Goal: Task Accomplishment & Management: Use online tool/utility

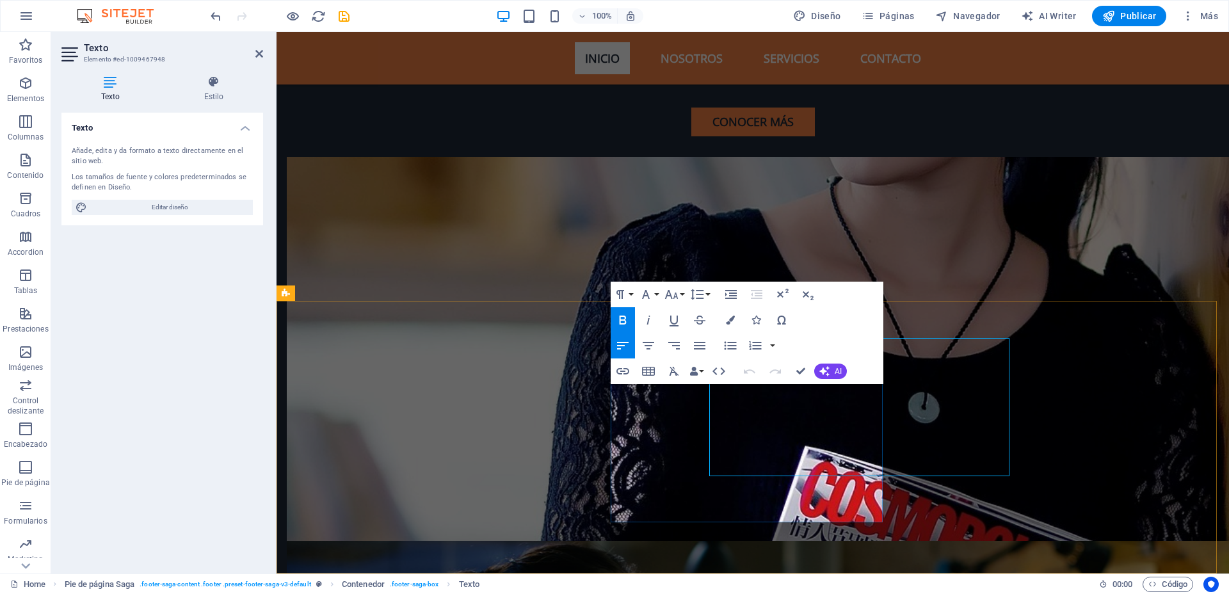
scroll to position [4212, 0]
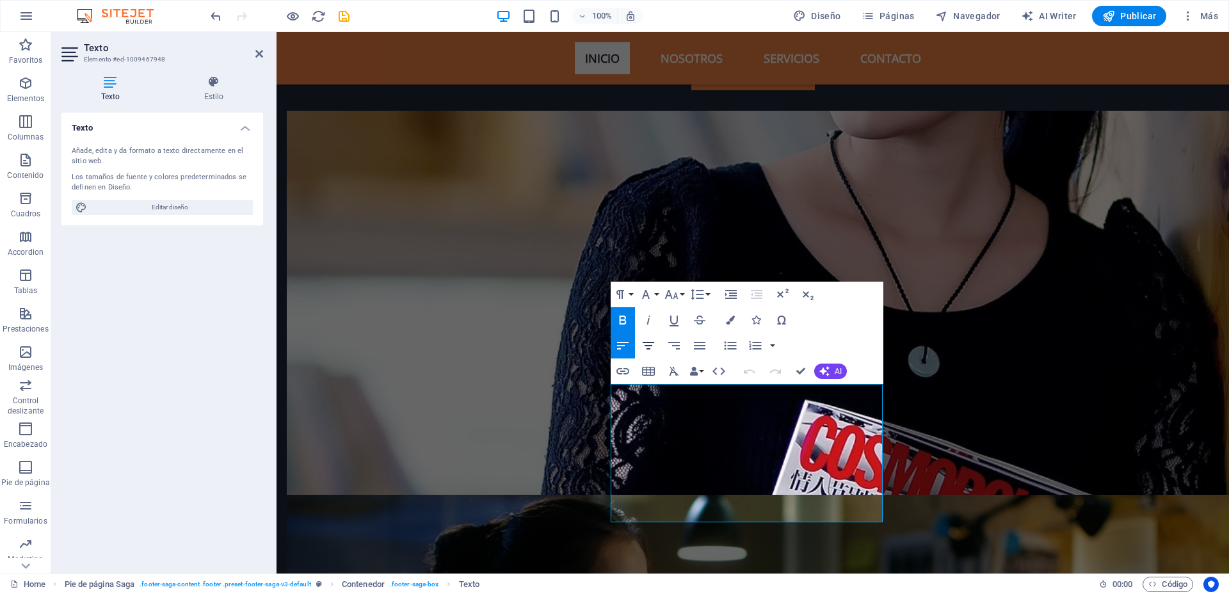
click at [643, 344] on icon "button" at bounding box center [648, 345] width 15 height 15
drag, startPoint x: 779, startPoint y: 511, endPoint x: 665, endPoint y: 379, distance: 174.3
click at [650, 346] on icon "button" at bounding box center [648, 345] width 15 height 15
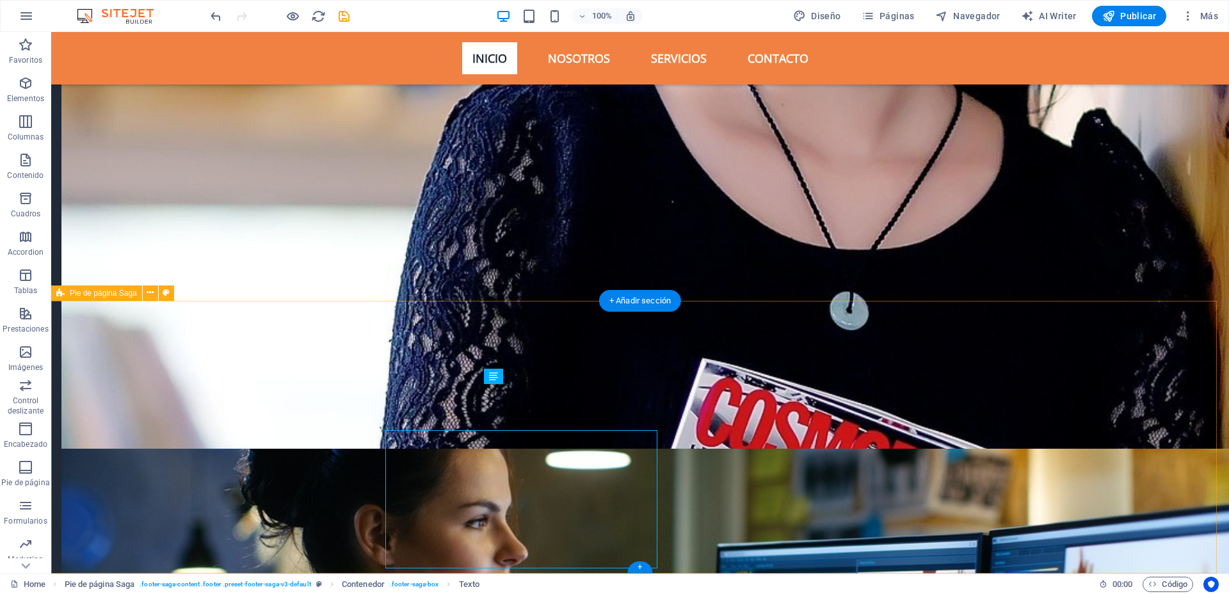
scroll to position [4165, 0]
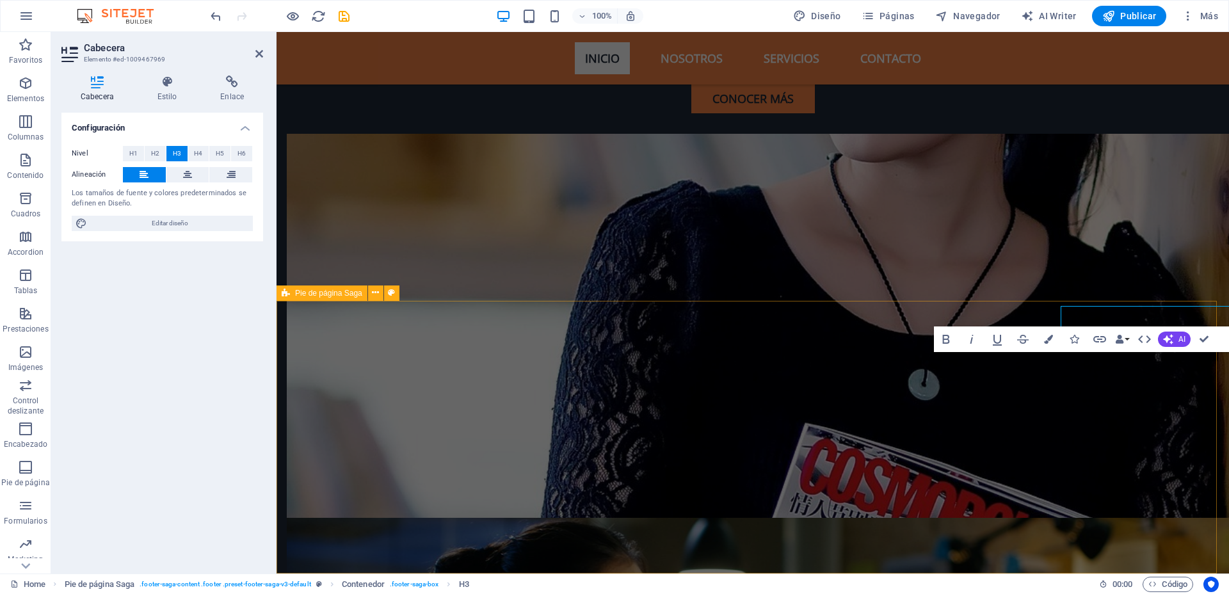
scroll to position [4212, 0]
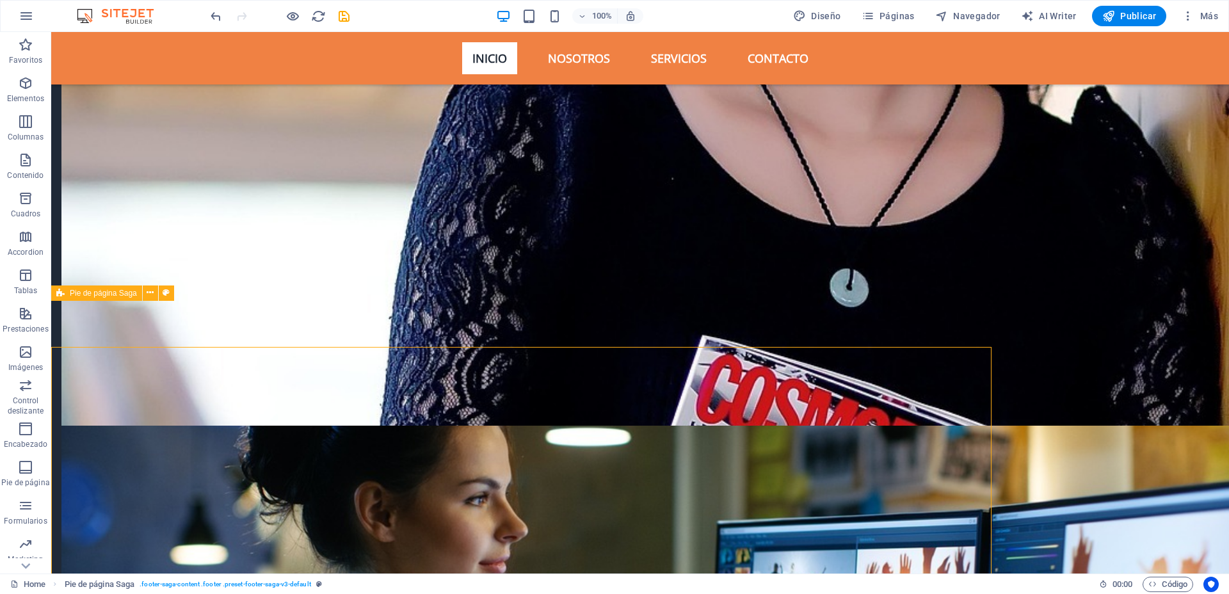
scroll to position [4165, 0]
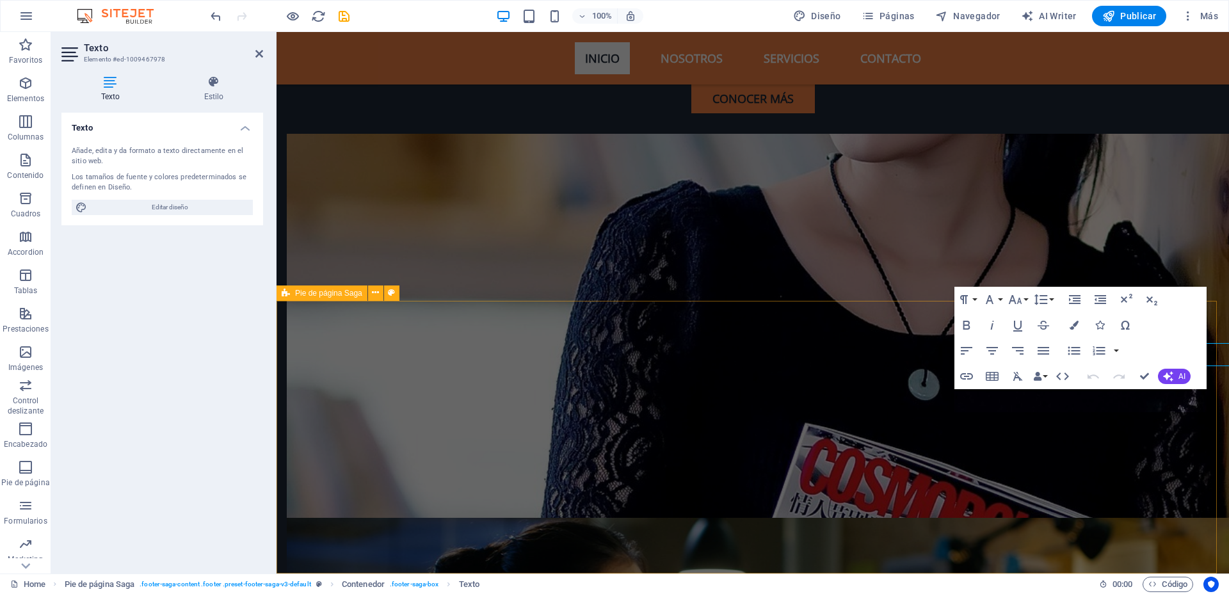
scroll to position [4212, 0]
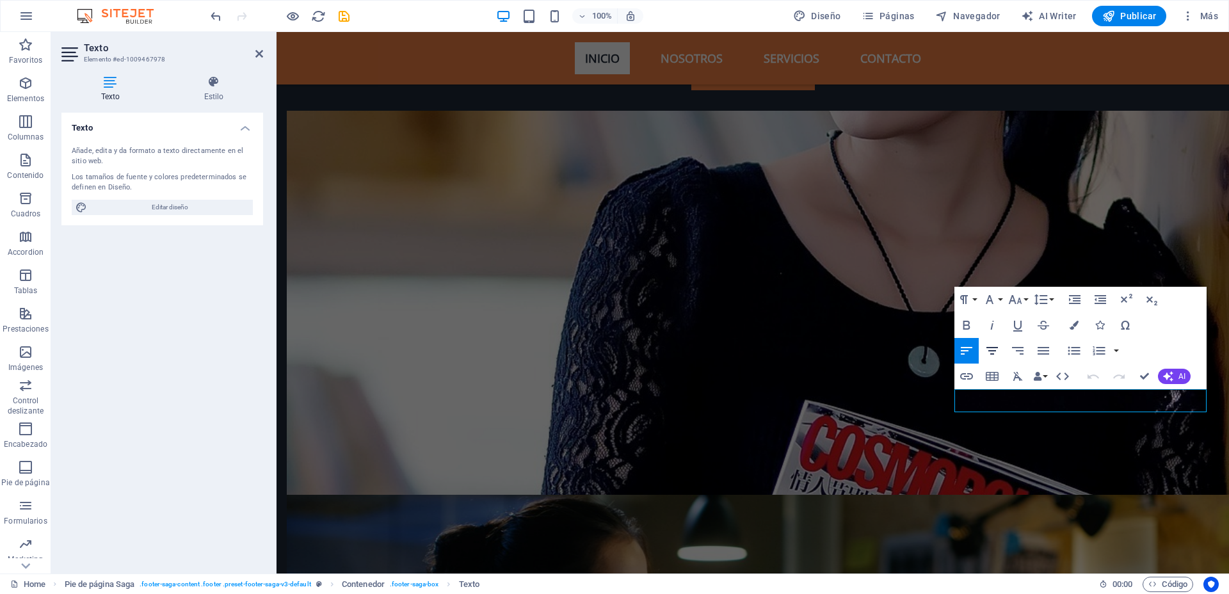
click at [997, 346] on icon "button" at bounding box center [991, 350] width 15 height 15
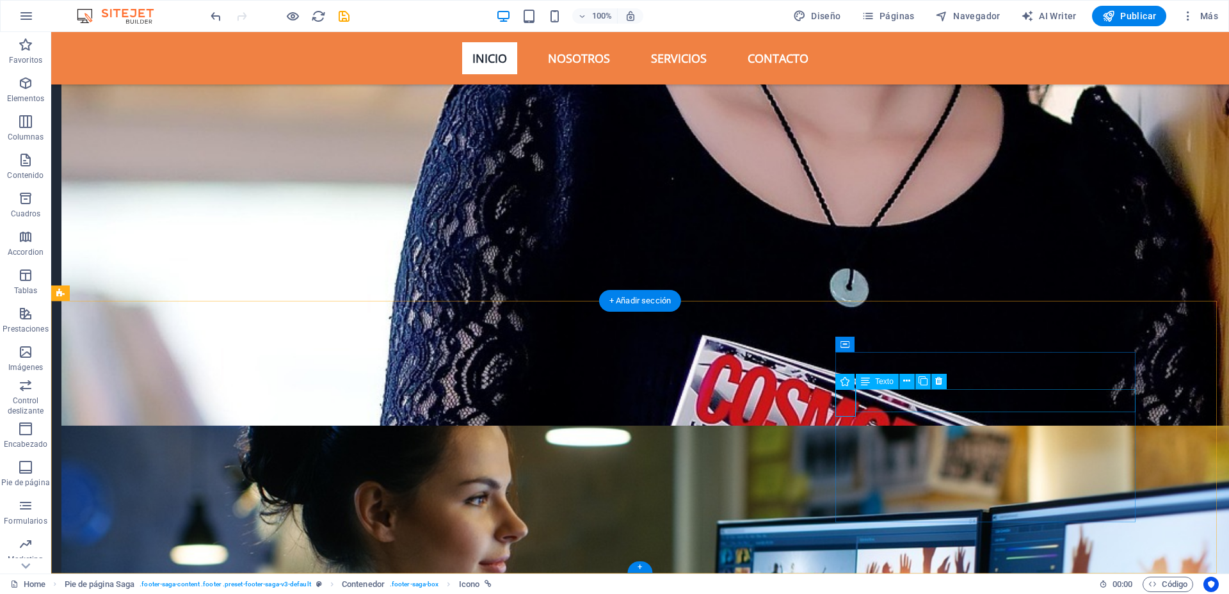
scroll to position [4165, 0]
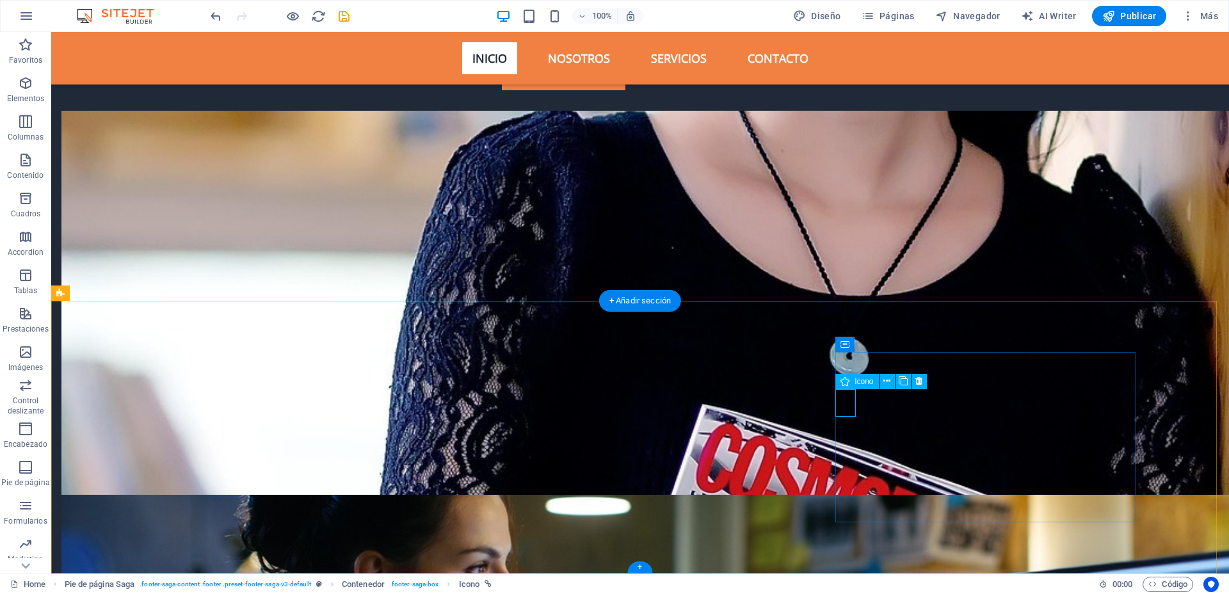
scroll to position [4212, 0]
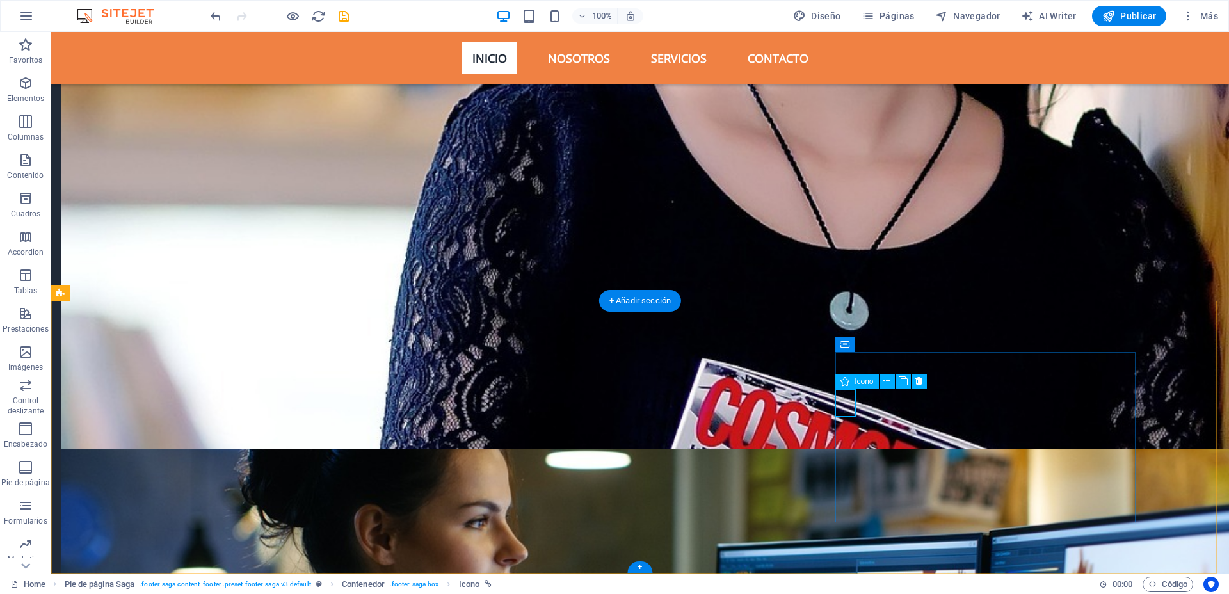
select select "xMaxYMid"
select select "px"
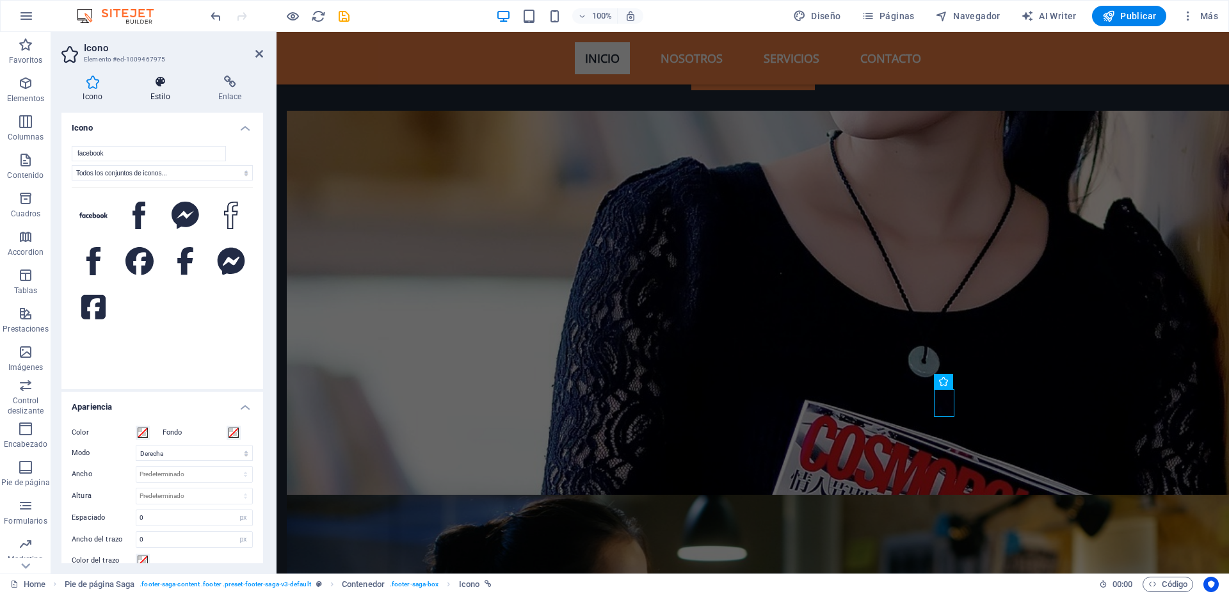
click at [158, 85] on icon at bounding box center [160, 82] width 63 height 13
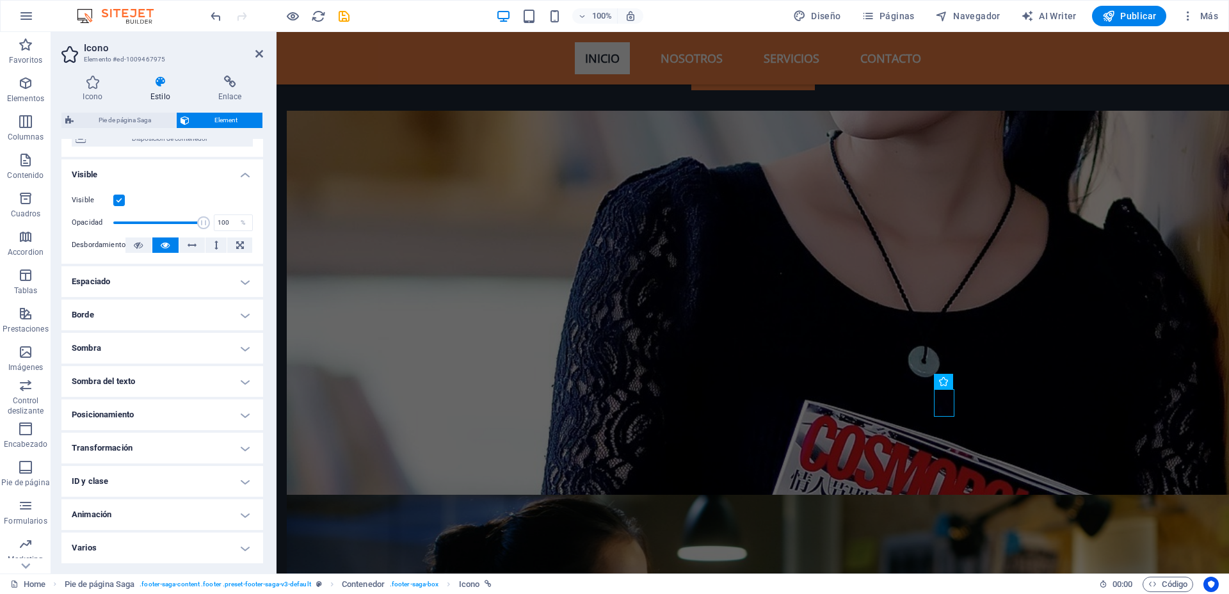
scroll to position [0, 0]
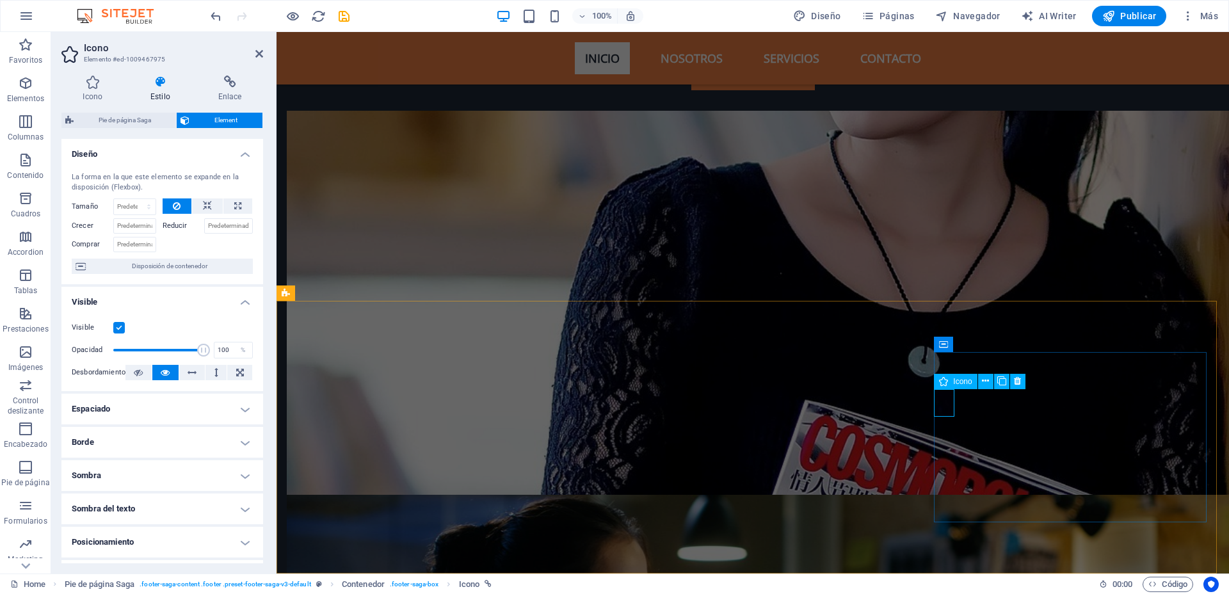
click at [1009, 384] on button at bounding box center [1005, 381] width 15 height 15
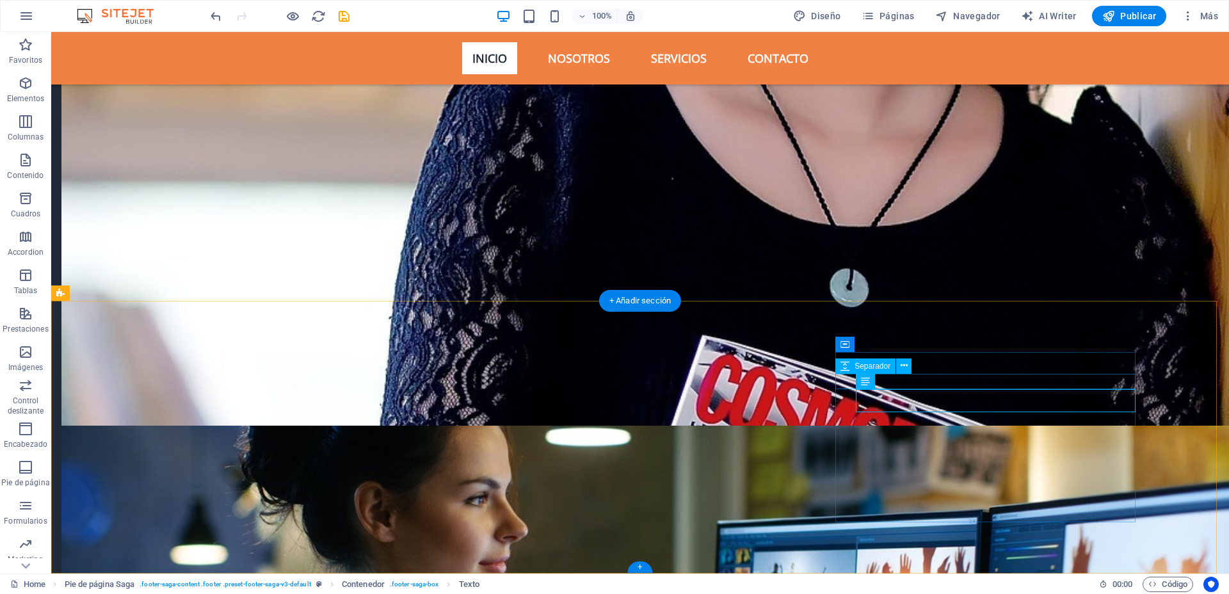
scroll to position [4165, 0]
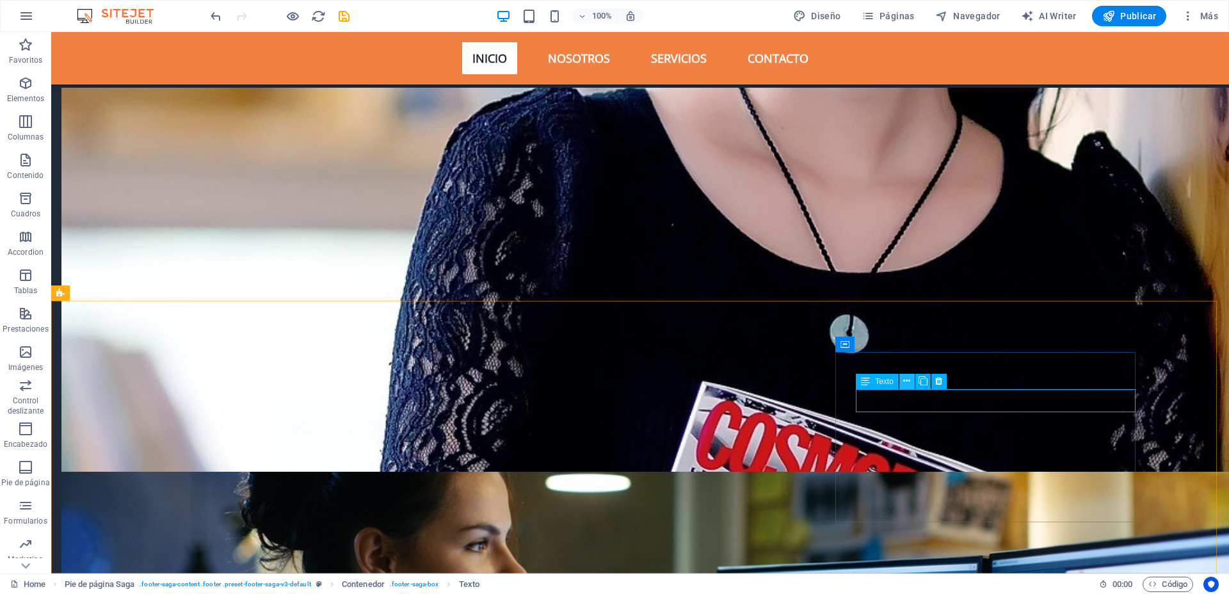
click at [905, 381] on icon at bounding box center [906, 380] width 7 height 13
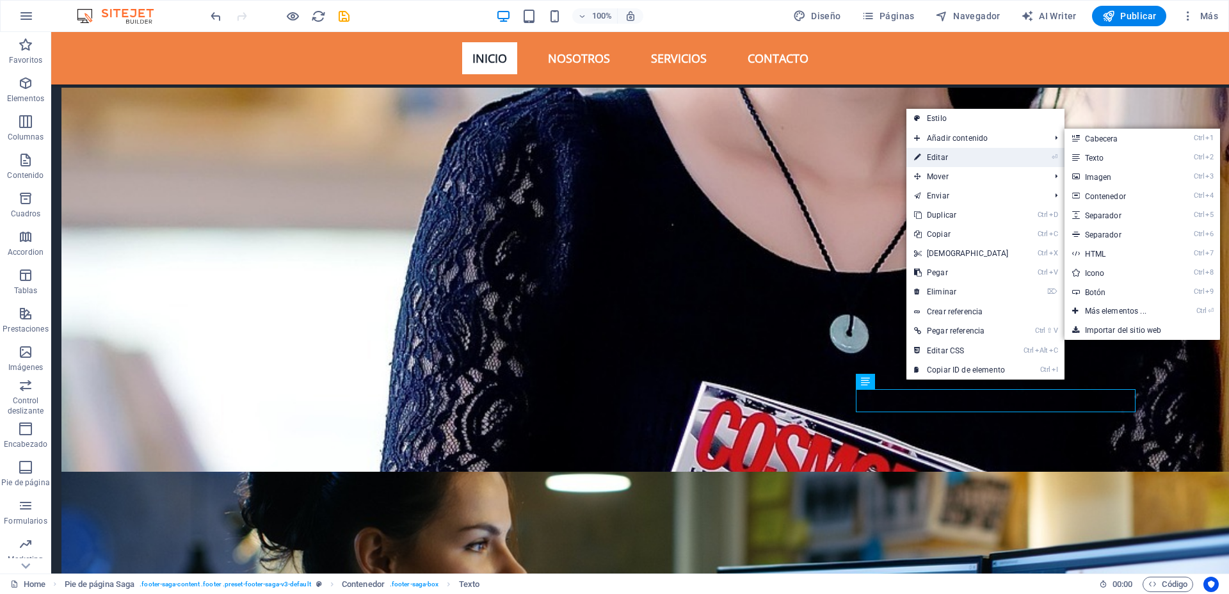
click at [979, 157] on link "⏎ Editar" at bounding box center [961, 157] width 110 height 19
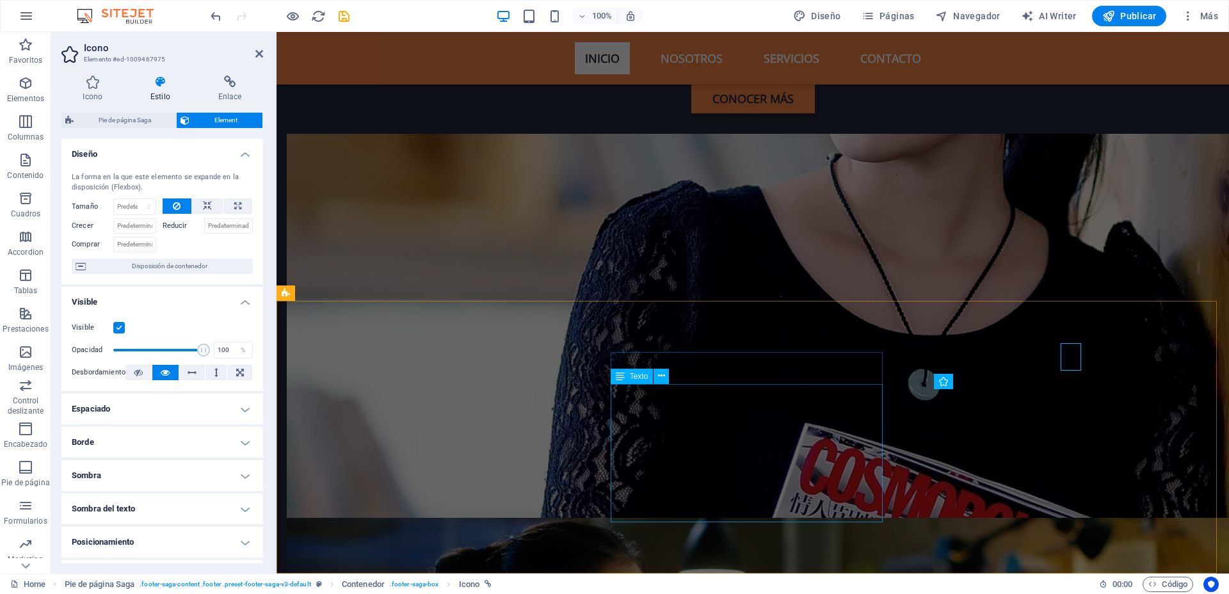
scroll to position [4212, 0]
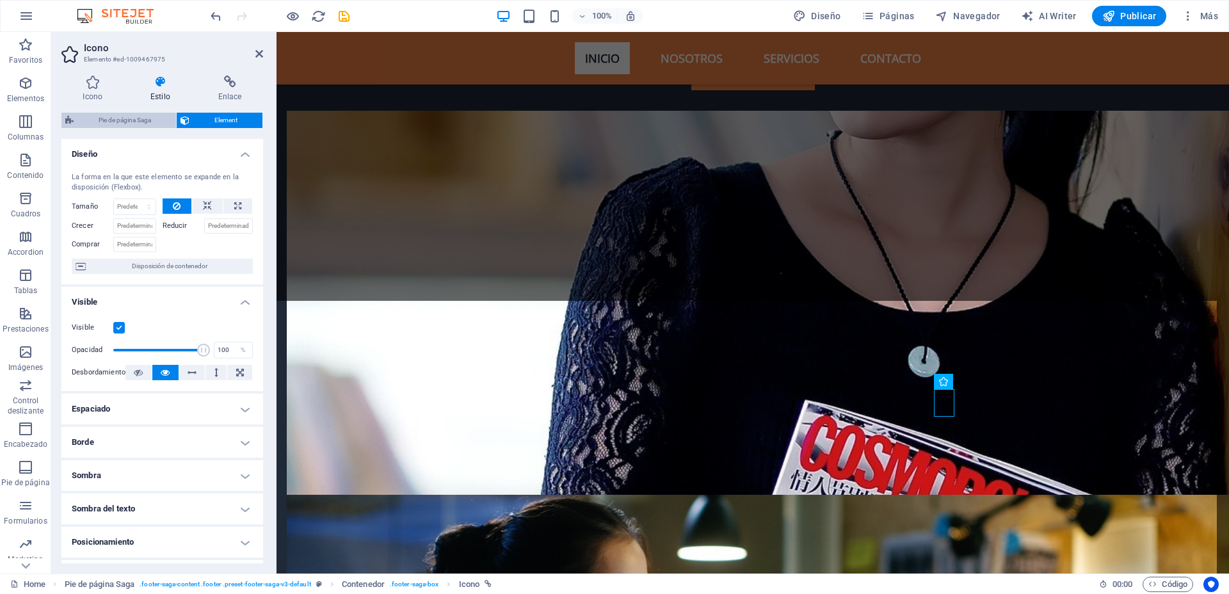
click at [119, 122] on span "Pie de página Saga" at bounding box center [124, 120] width 95 height 15
select select "rem"
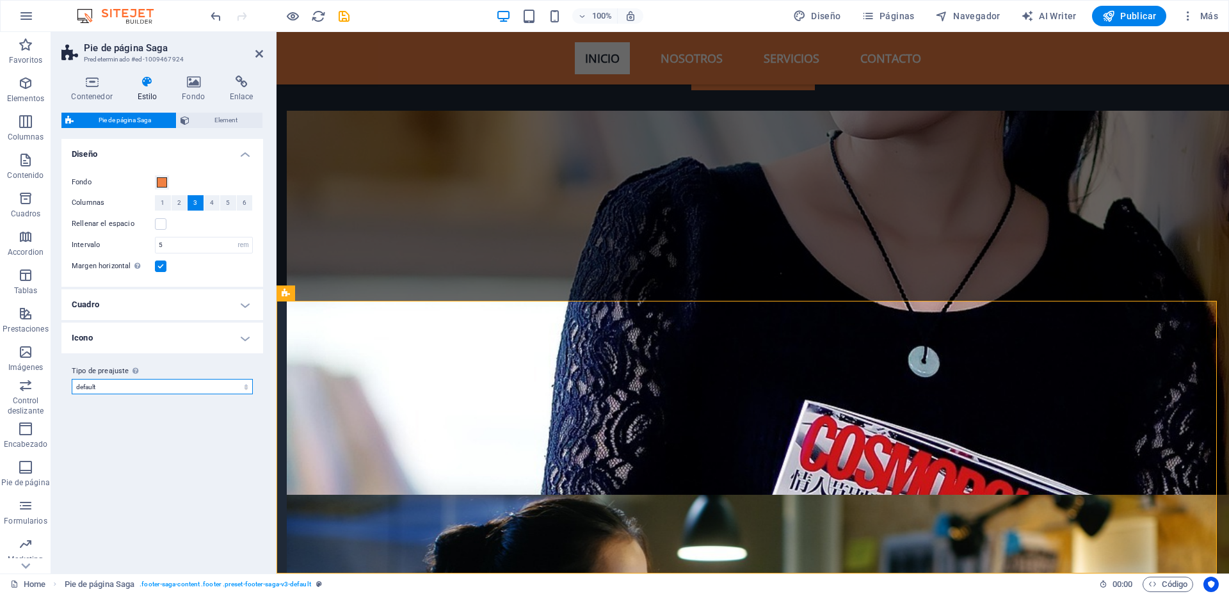
click at [235, 380] on select "default Añadir tipo de preajuste" at bounding box center [162, 386] width 181 height 15
click at [224, 118] on span "Element" at bounding box center [225, 120] width 65 height 15
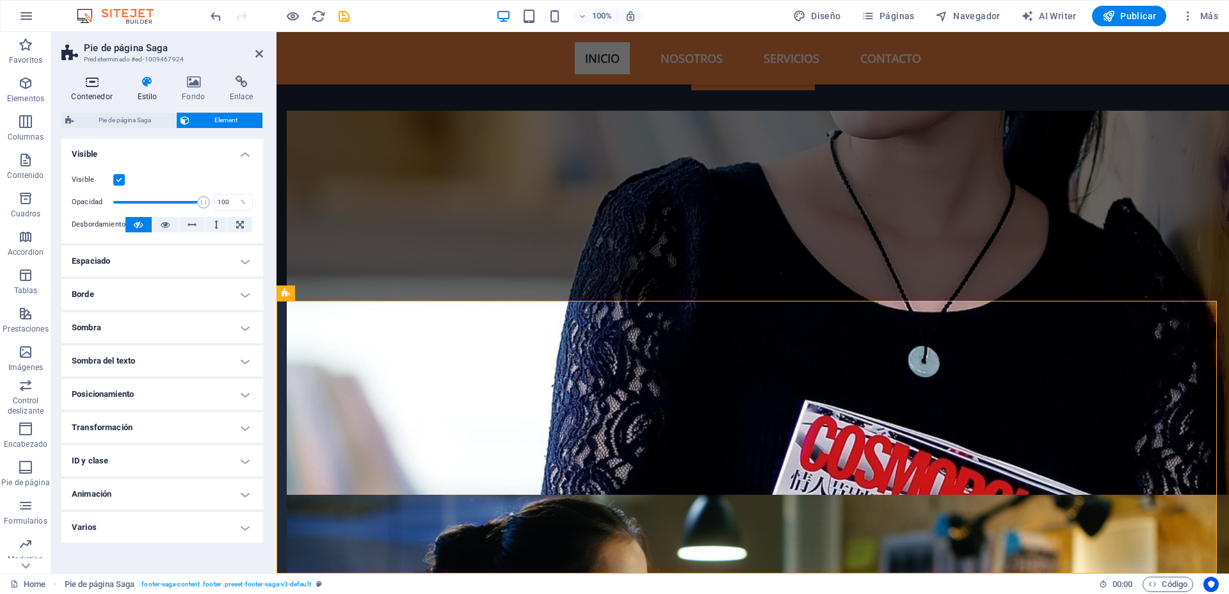
click at [89, 82] on icon at bounding box center [91, 82] width 61 height 13
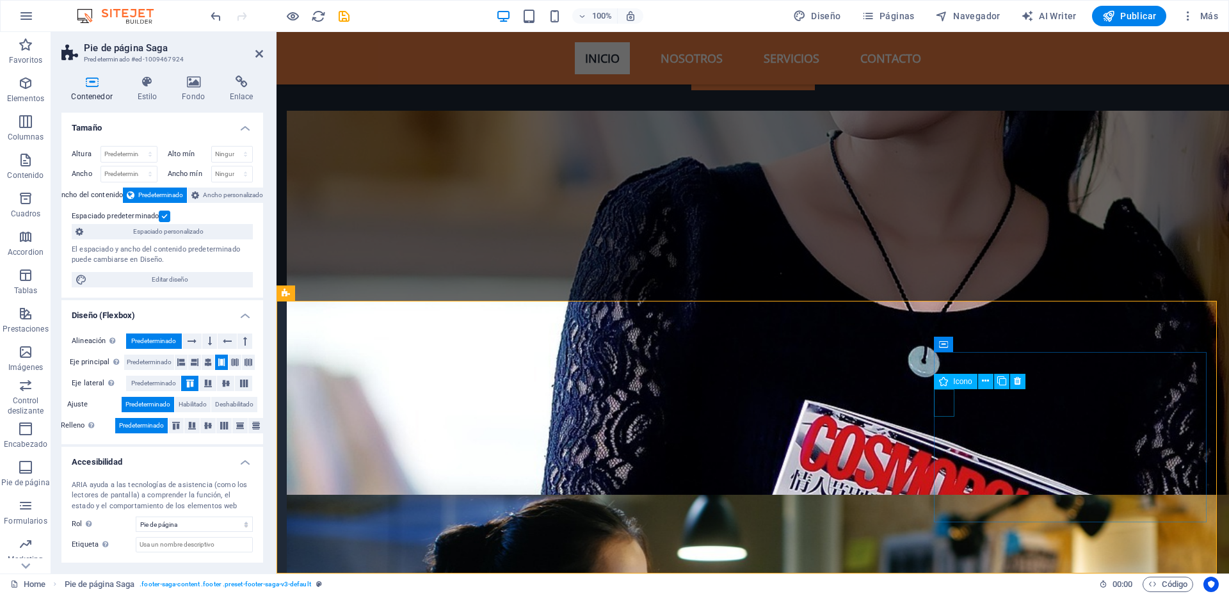
click at [193, 341] on icon at bounding box center [192, 340] width 9 height 15
click at [161, 343] on span "Predeterminado" at bounding box center [153, 340] width 45 height 15
click at [191, 362] on icon at bounding box center [195, 362] width 8 height 15
click at [193, 426] on icon at bounding box center [192, 425] width 8 height 15
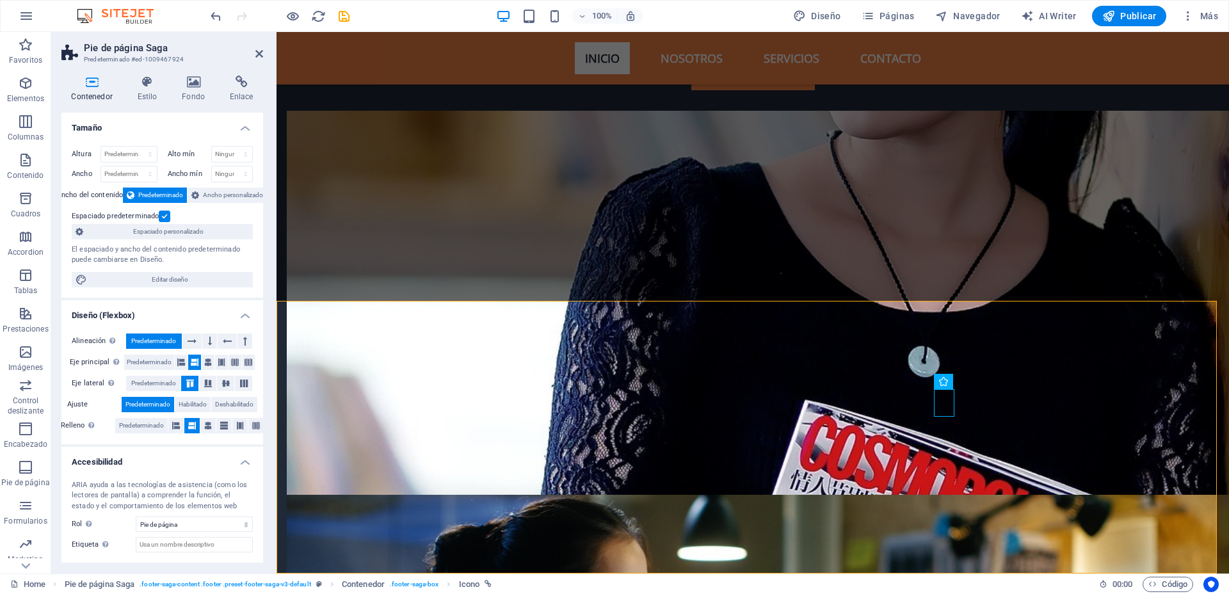
scroll to position [61, 0]
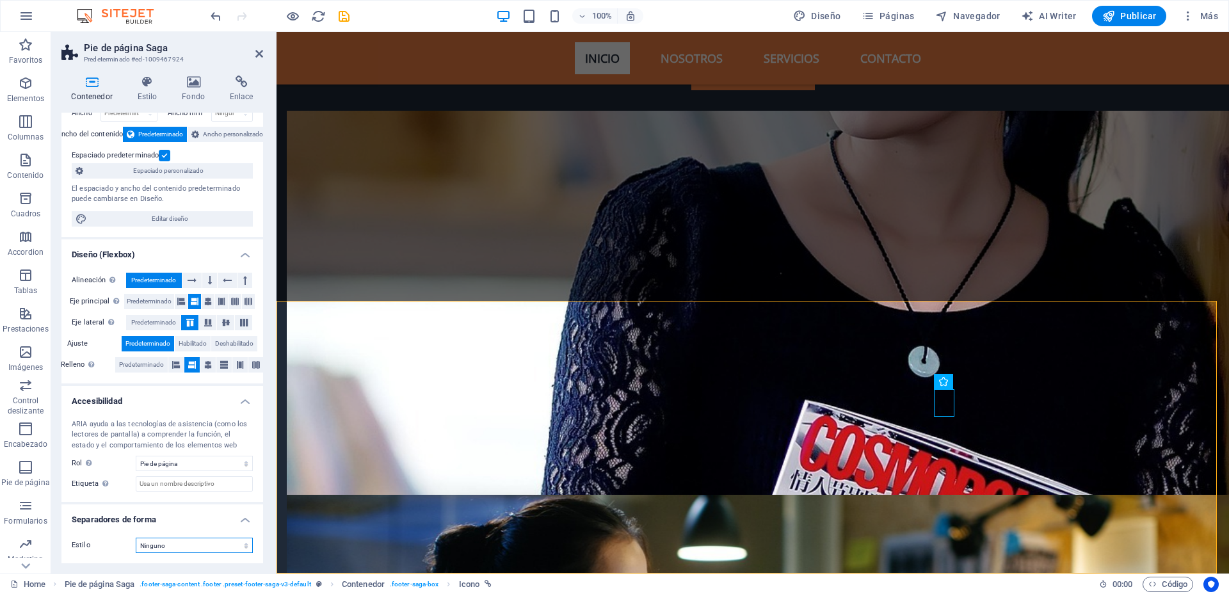
click at [220, 541] on select "Ninguno Triángulo Cuadrado Diagonal Polígono 1 Polígono 2 Zigzag Múltiples zigz…" at bounding box center [194, 545] width 117 height 15
click at [223, 467] on select "Ninguno Alert Article Banner Comment Complementary Dialog Encabezado Marquee Pi…" at bounding box center [194, 463] width 117 height 15
click at [225, 464] on select "Ninguno Alert Article Banner Comment Complementary Dialog Encabezado Marquee Pi…" at bounding box center [194, 463] width 117 height 15
click at [202, 545] on select "Ninguno Triángulo Cuadrado Diagonal Polígono 1 Polígono 2 Zigzag Múltiples zigz…" at bounding box center [194, 545] width 117 height 15
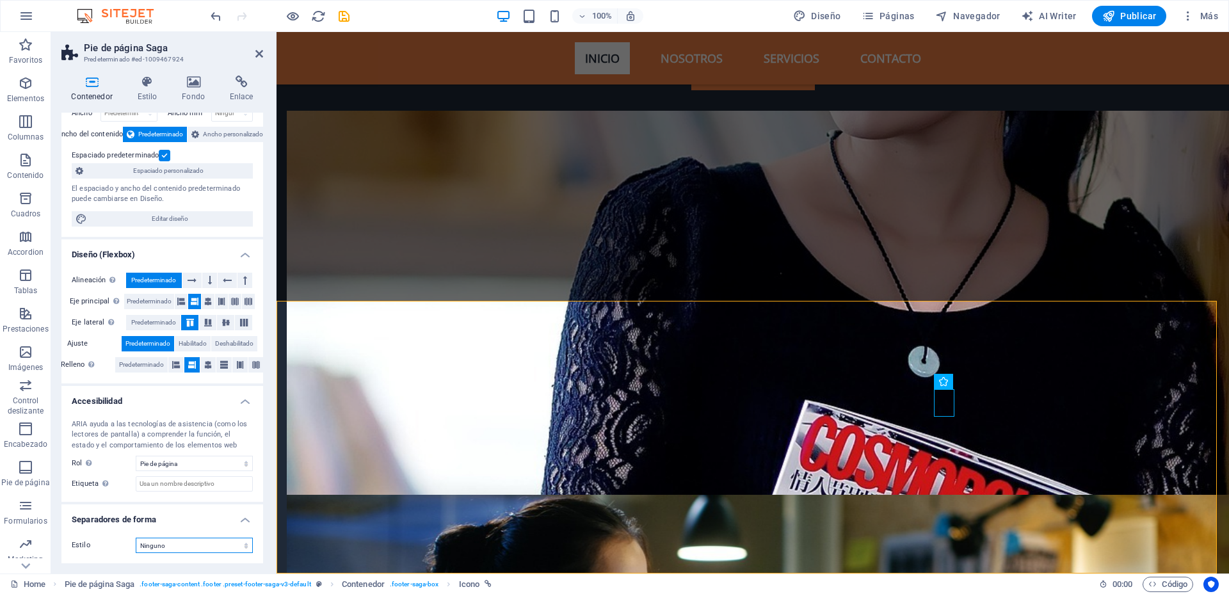
click at [204, 543] on select "Ninguno Triángulo Cuadrado Diagonal Polígono 1 Polígono 2 Zigzag Múltiples zigz…" at bounding box center [194, 545] width 117 height 15
click at [150, 316] on span "Predeterminado" at bounding box center [153, 322] width 45 height 15
click at [150, 288] on div "Alineación Determina flex-direction. Predeterminado Eje principal Determina la …" at bounding box center [162, 322] width 202 height 121
click at [151, 301] on span "Predeterminado" at bounding box center [149, 301] width 45 height 15
click at [151, 355] on div "Alineación Determina flex-direction. Predeterminado Eje principal Determina la …" at bounding box center [162, 322] width 202 height 121
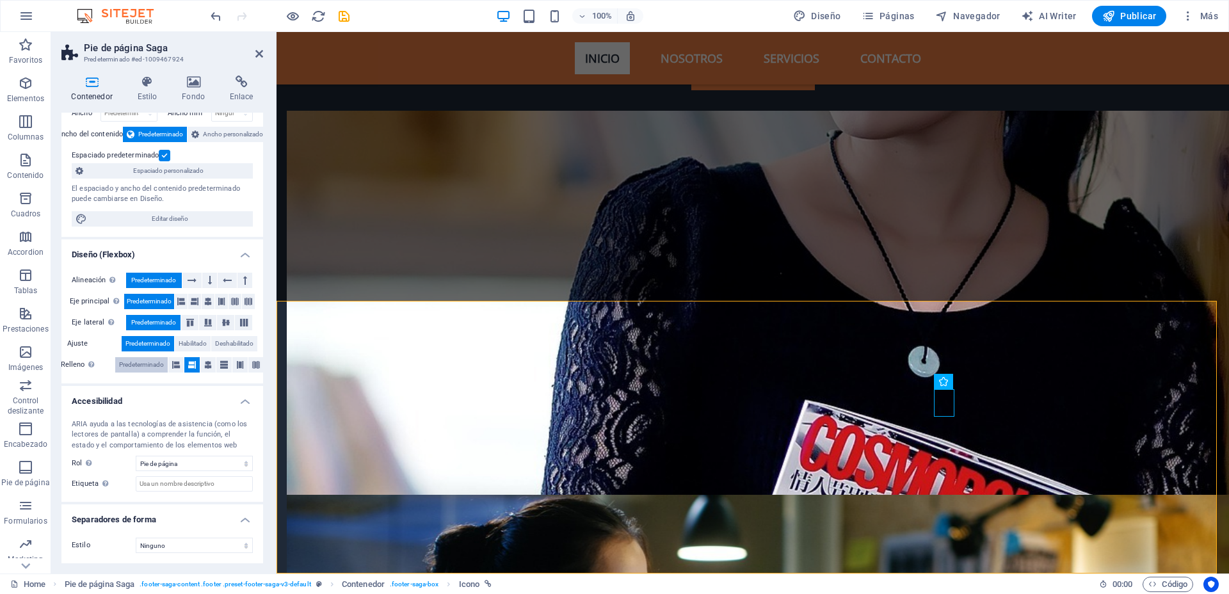
click at [152, 359] on span "Predeterminado" at bounding box center [141, 364] width 45 height 15
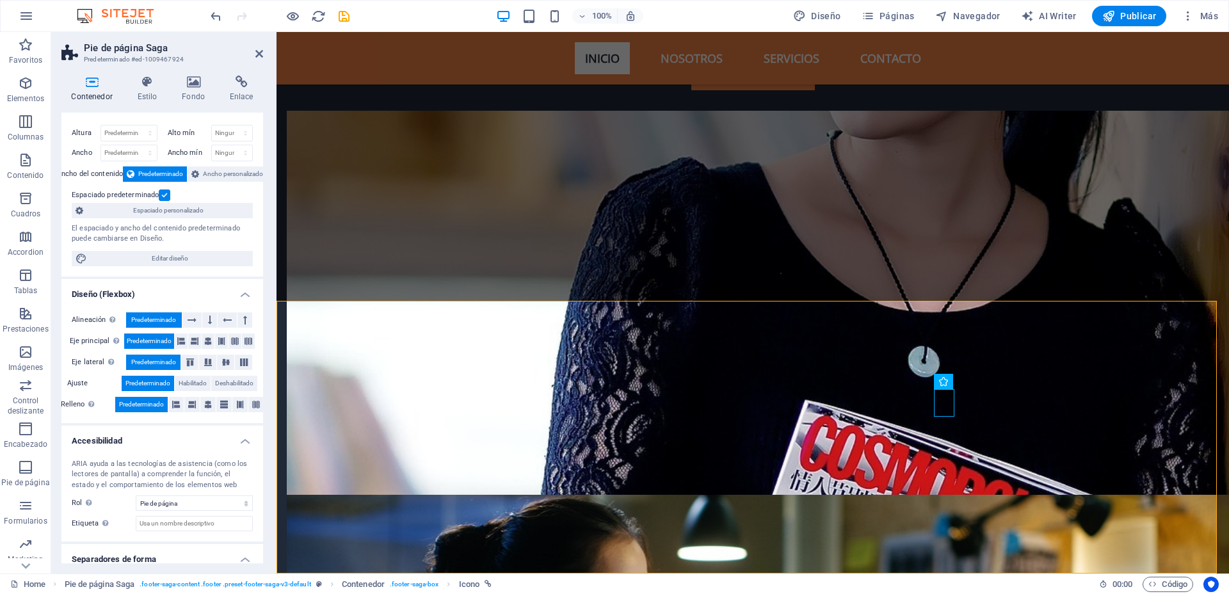
scroll to position [0, 0]
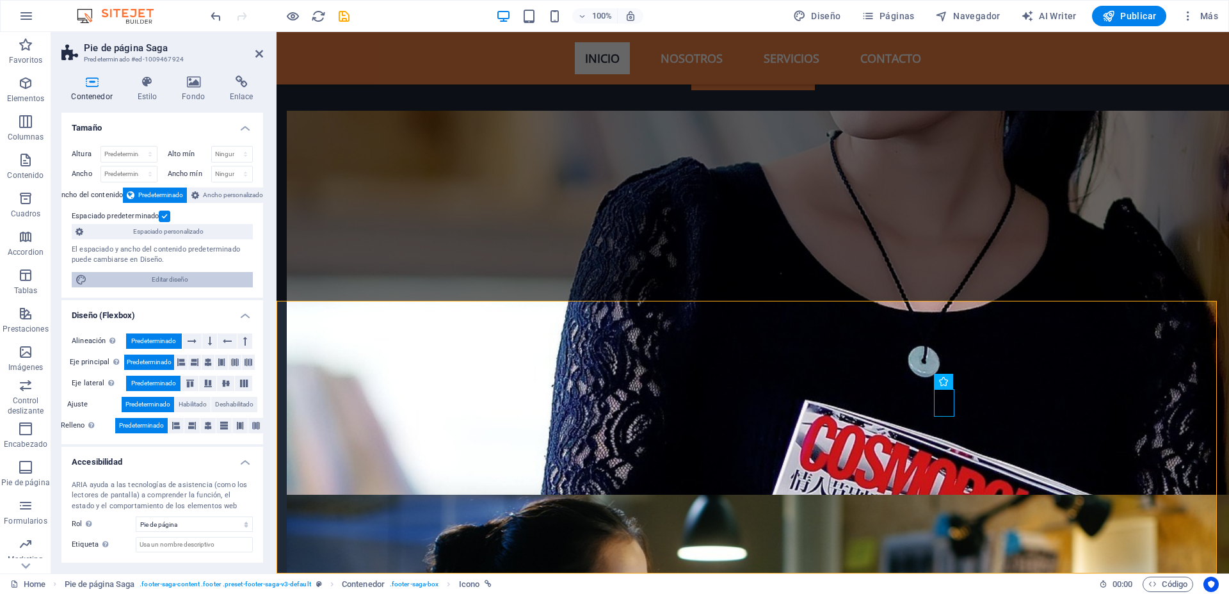
click at [194, 281] on span "Editar diseño" at bounding box center [170, 279] width 158 height 15
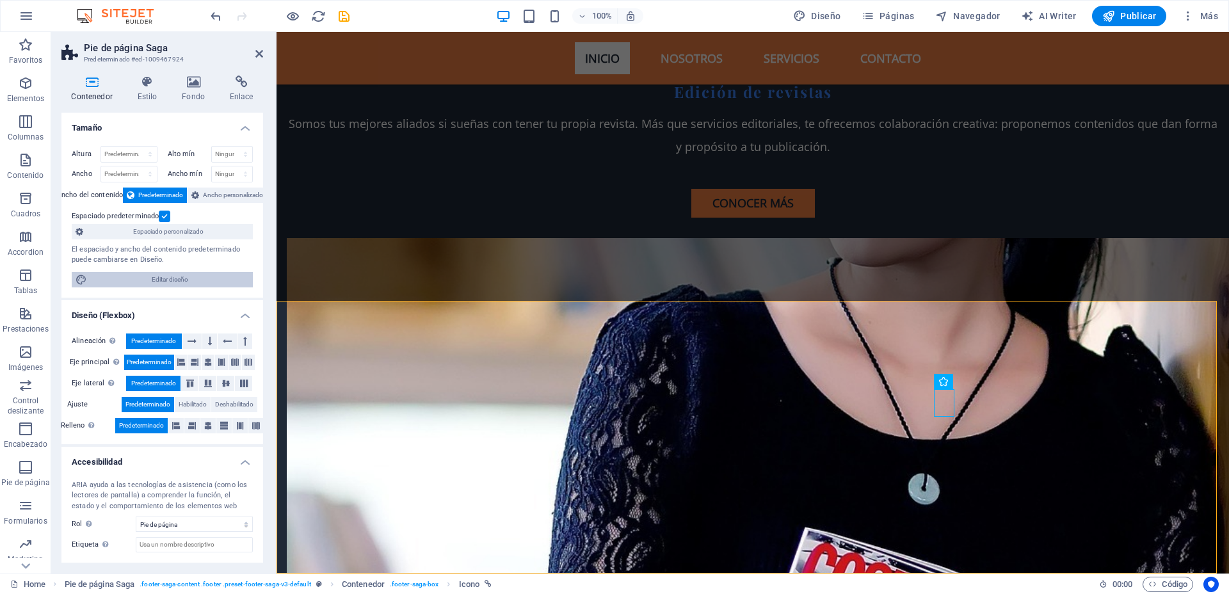
select select "px"
select select "700"
select select "px"
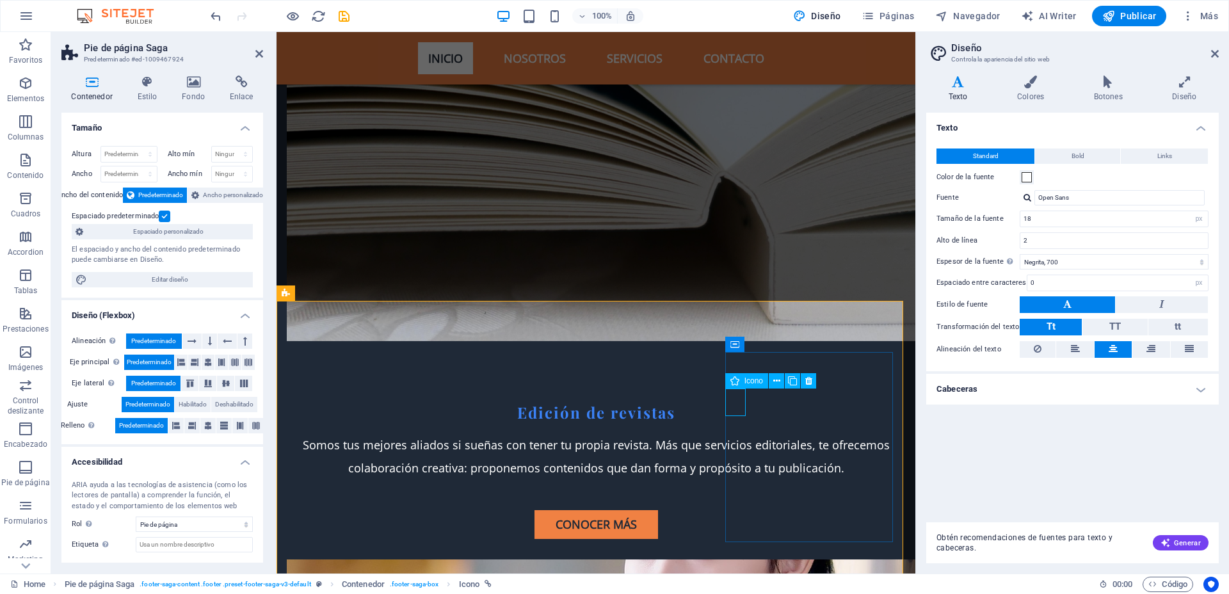
scroll to position [4765, 0]
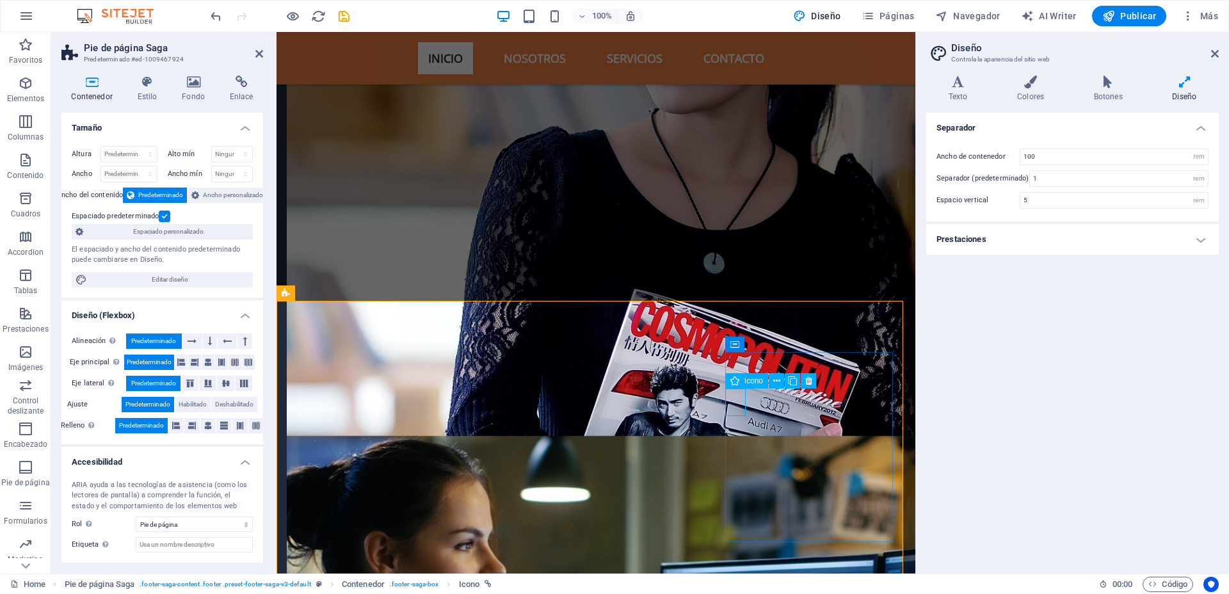
click at [1117, 90] on h4 "Botones" at bounding box center [1110, 89] width 79 height 27
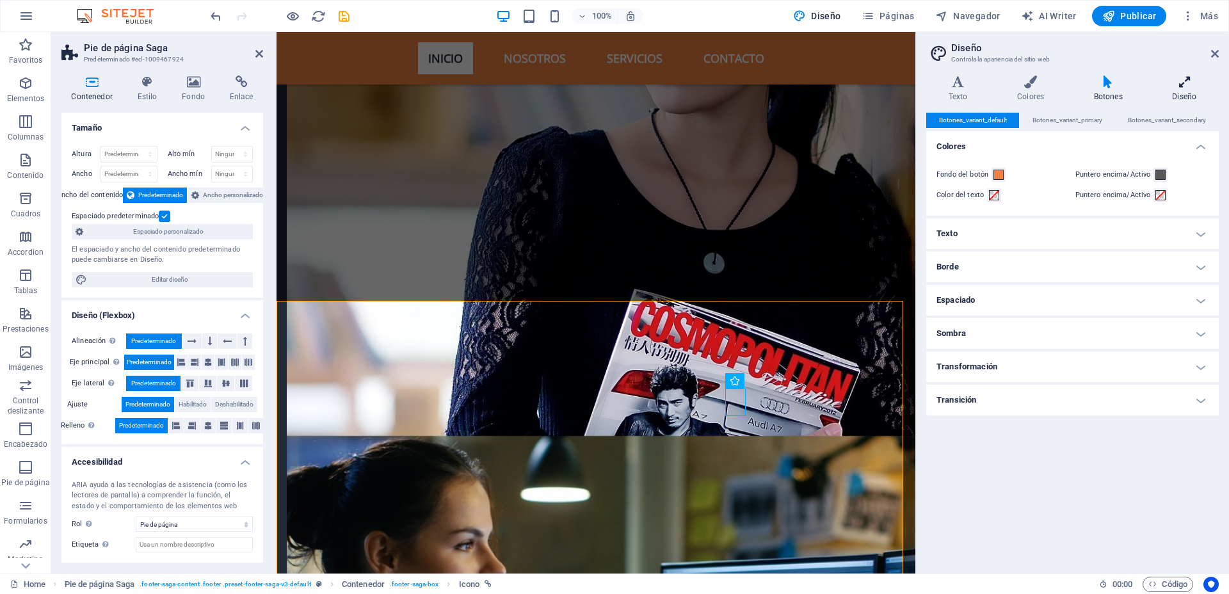
click at [1196, 88] on h4 "Diseño" at bounding box center [1184, 89] width 68 height 27
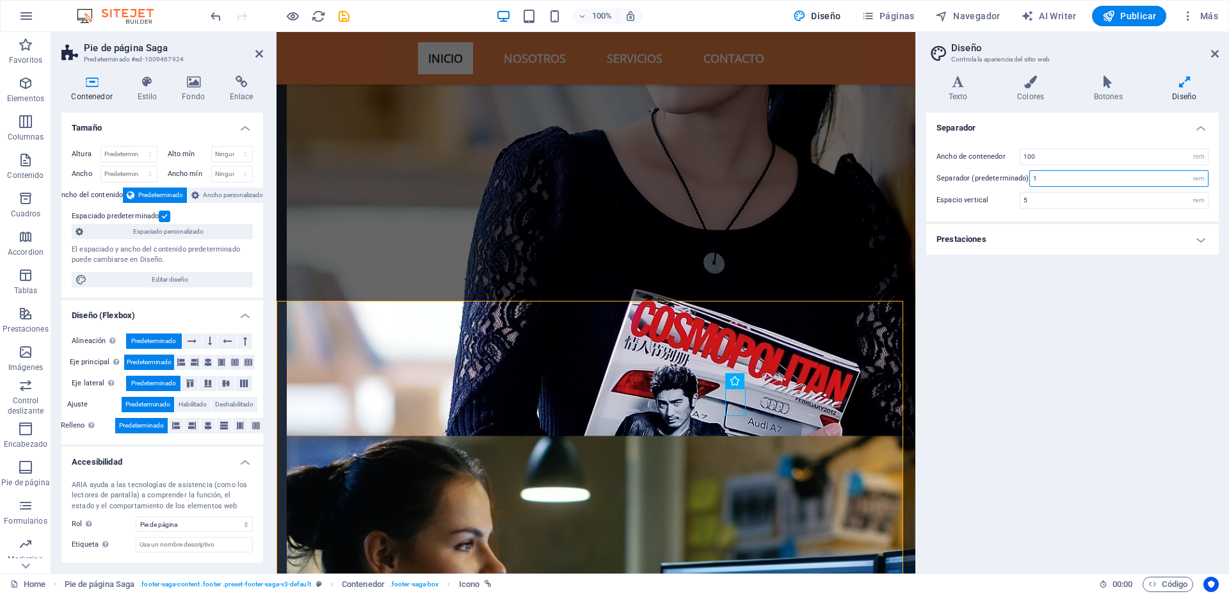
drag, startPoint x: 1048, startPoint y: 170, endPoint x: 1028, endPoint y: 169, distance: 20.5
click at [1028, 170] on div "Separador (predeterminado) 1 rem" at bounding box center [1072, 178] width 272 height 17
click at [1123, 285] on div "Separador Ancho de contenedor 100 rem px Separador (predeterminado) 5 rem Espac…" at bounding box center [1072, 338] width 293 height 451
click at [1064, 178] on input "5" at bounding box center [1119, 178] width 178 height 15
drag, startPoint x: 1076, startPoint y: 177, endPoint x: 1011, endPoint y: 173, distance: 65.4
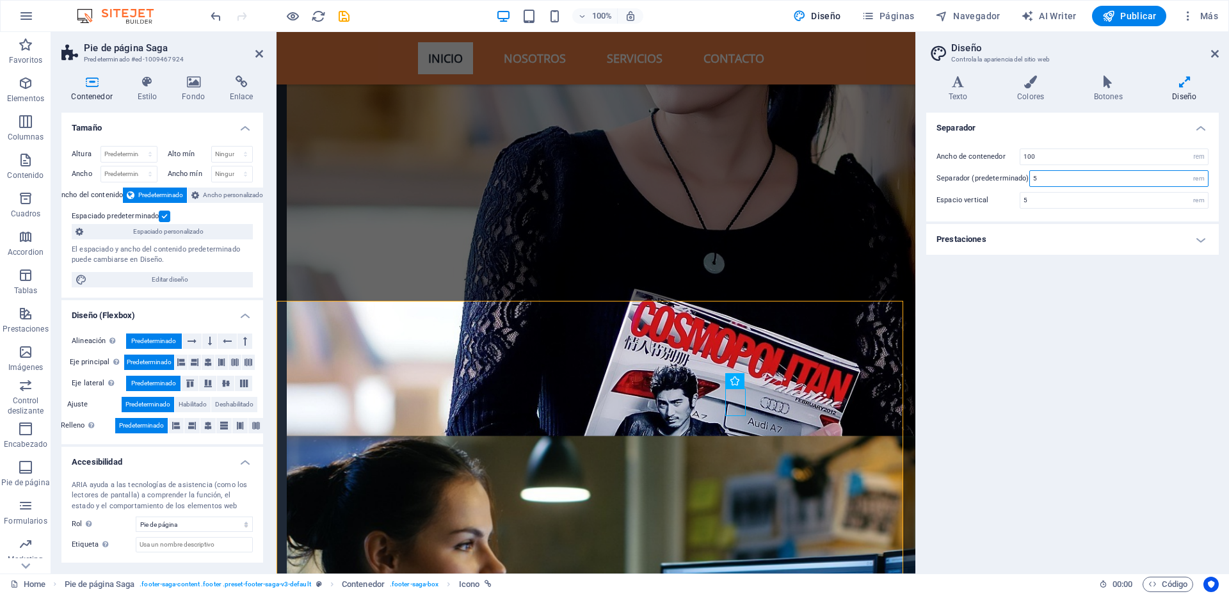
click at [1011, 173] on div "Separador (predeterminado) 5 rem" at bounding box center [1072, 178] width 272 height 17
type input "100"
click at [1078, 341] on div "Separador Ancho de contenedor 100 rem px Separador (predeterminado) 100 rem Esp…" at bounding box center [1072, 338] width 293 height 451
click at [1054, 200] on input "5" at bounding box center [1114, 200] width 188 height 15
click at [1067, 154] on input "100" at bounding box center [1114, 156] width 188 height 15
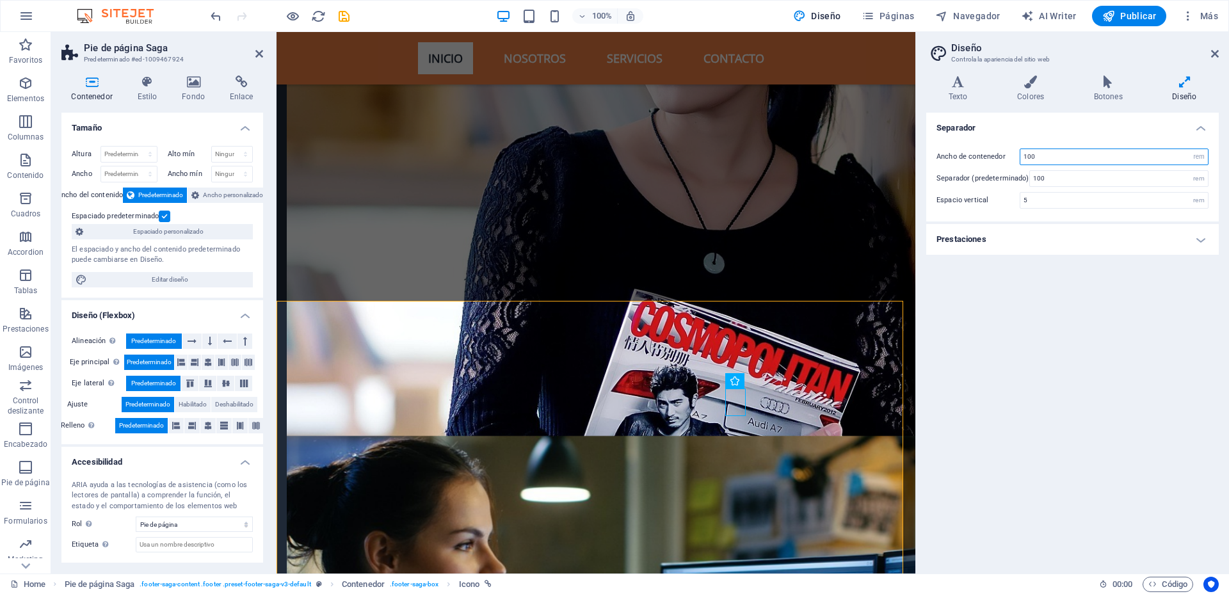
drag, startPoint x: 1078, startPoint y: 154, endPoint x: 1021, endPoint y: 152, distance: 57.6
click at [1021, 152] on input "100" at bounding box center [1114, 156] width 188 height 15
type input "1"
click at [1068, 314] on div "Separador Ancho de contenedor 1 rem px Separador (predeterminado) 100 rem Espac…" at bounding box center [1072, 338] width 293 height 451
click at [1212, 52] on icon at bounding box center [1215, 54] width 8 height 10
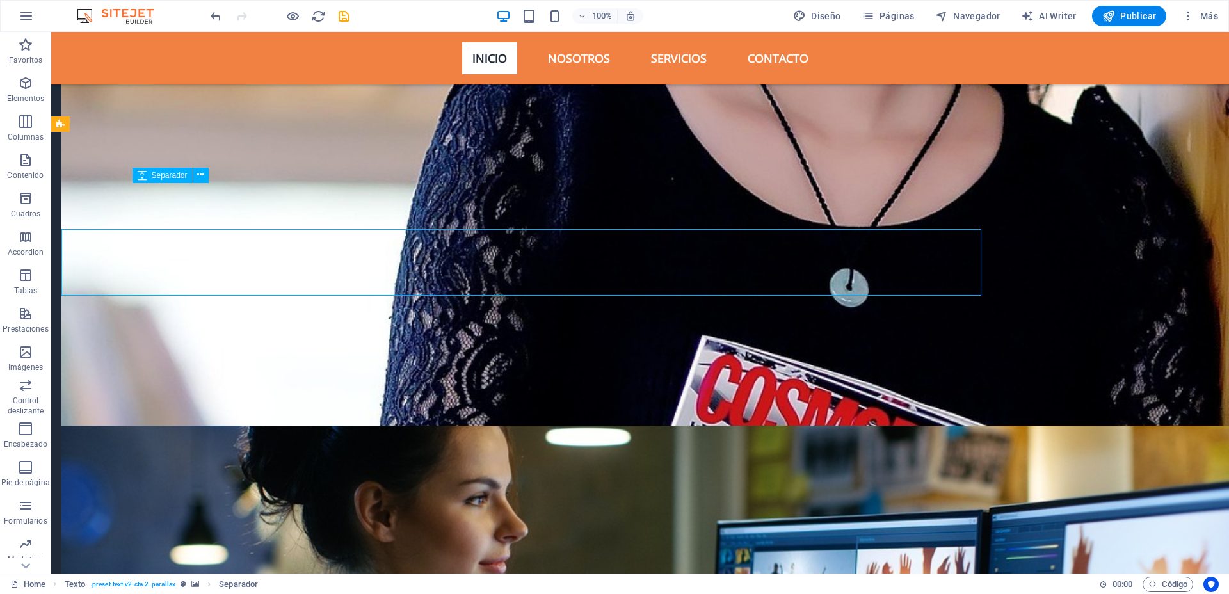
scroll to position [4165, 0]
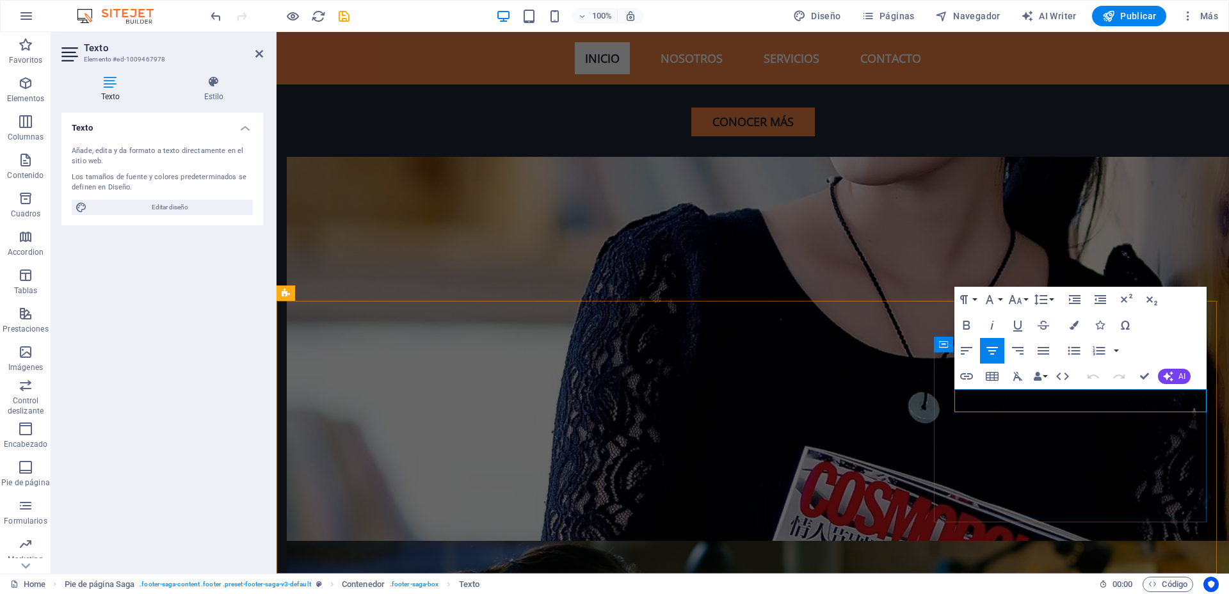
scroll to position [4212, 0]
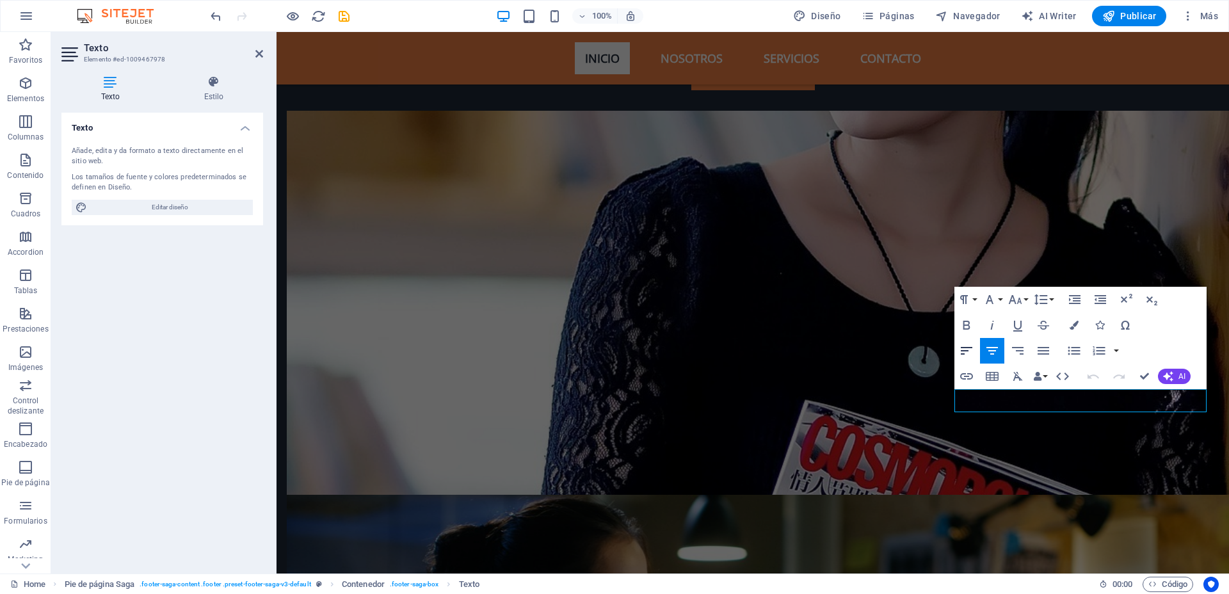
click at [970, 355] on icon "button" at bounding box center [966, 350] width 15 height 15
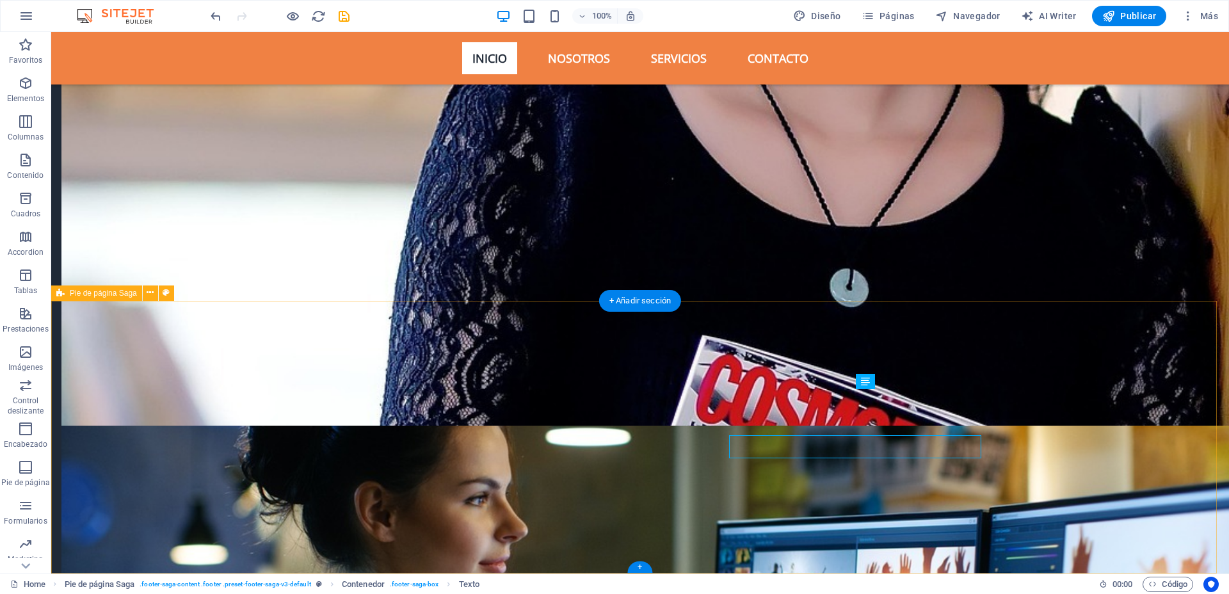
scroll to position [4165, 0]
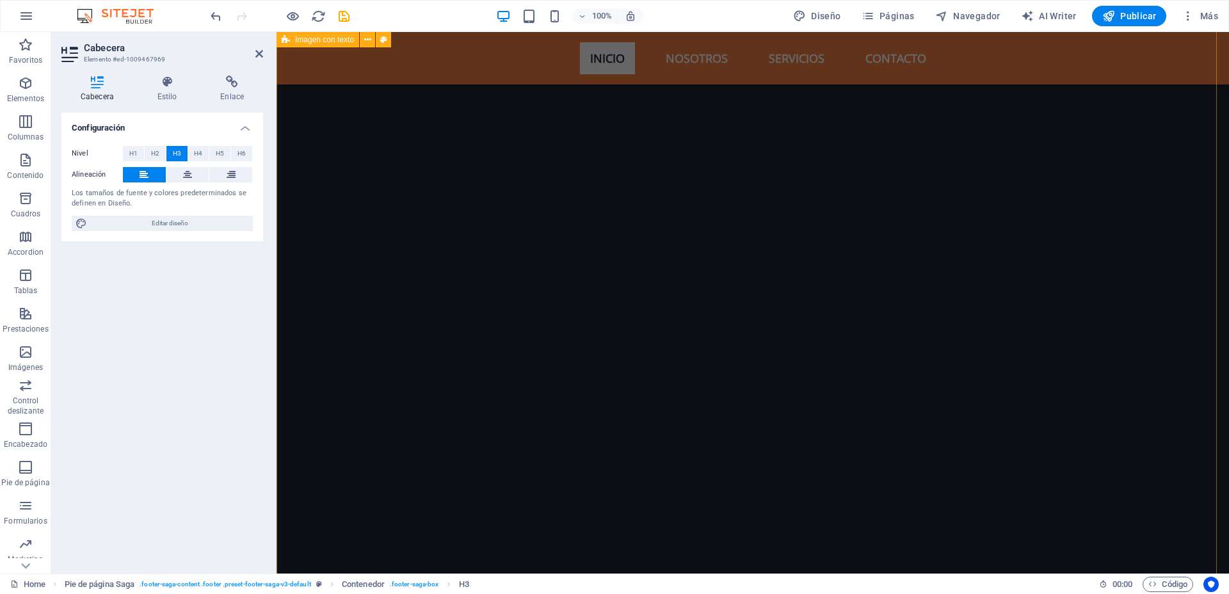
scroll to position [6372, 0]
click at [214, 14] on icon "undo" at bounding box center [216, 16] width 15 height 15
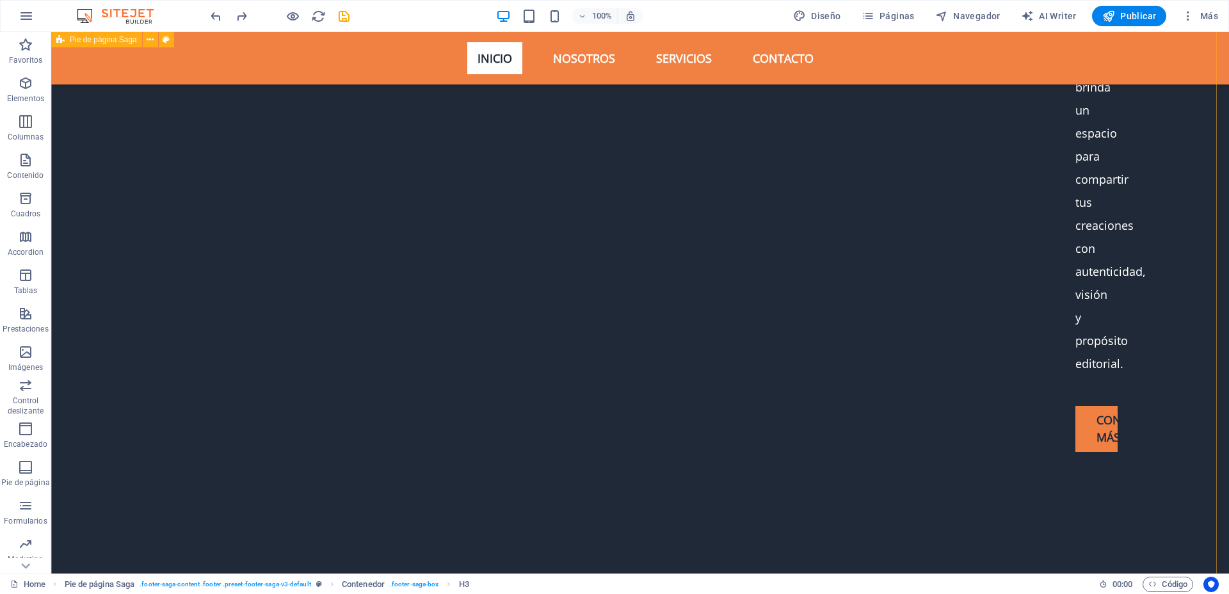
scroll to position [12686, 0]
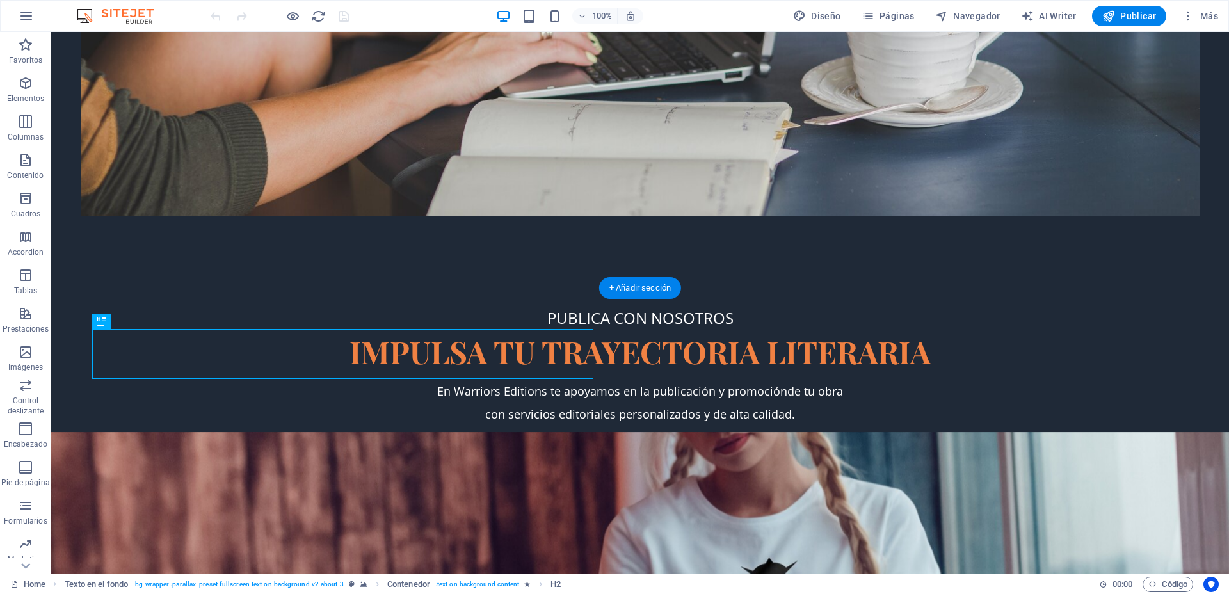
scroll to position [52, 0]
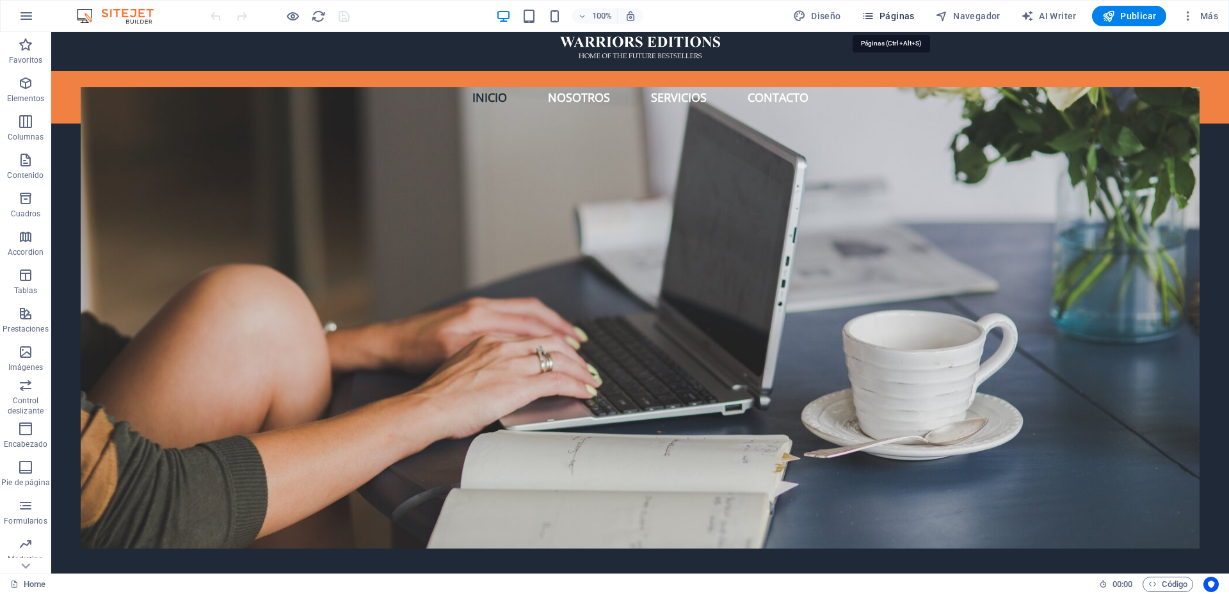
click at [879, 13] on span "Páginas" at bounding box center [888, 16] width 53 height 13
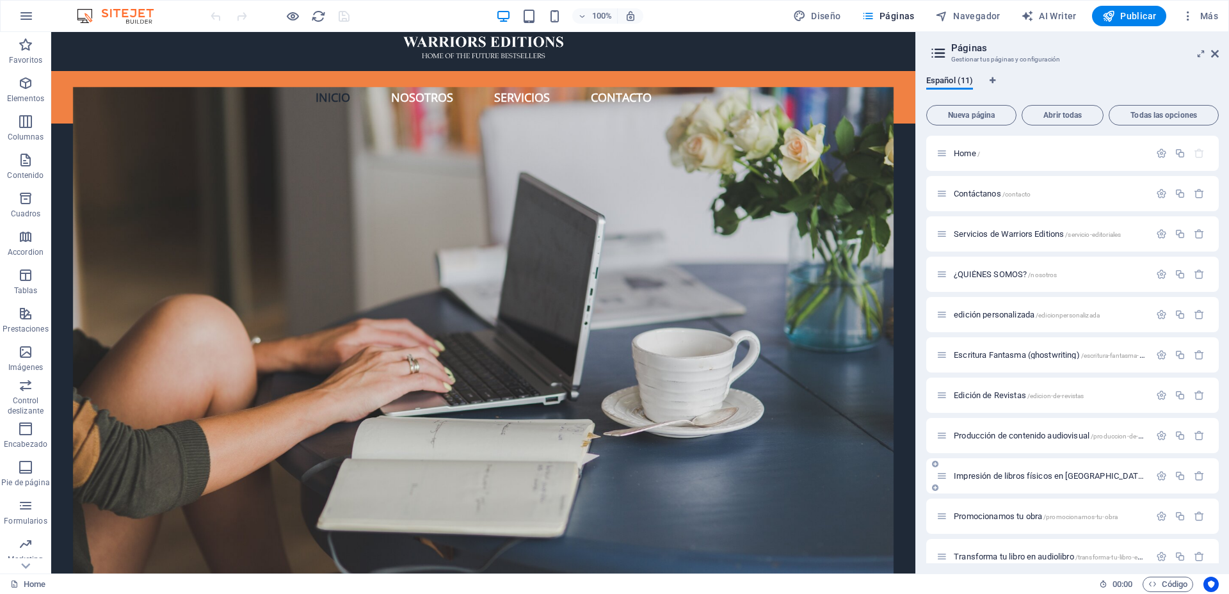
scroll to position [16, 0]
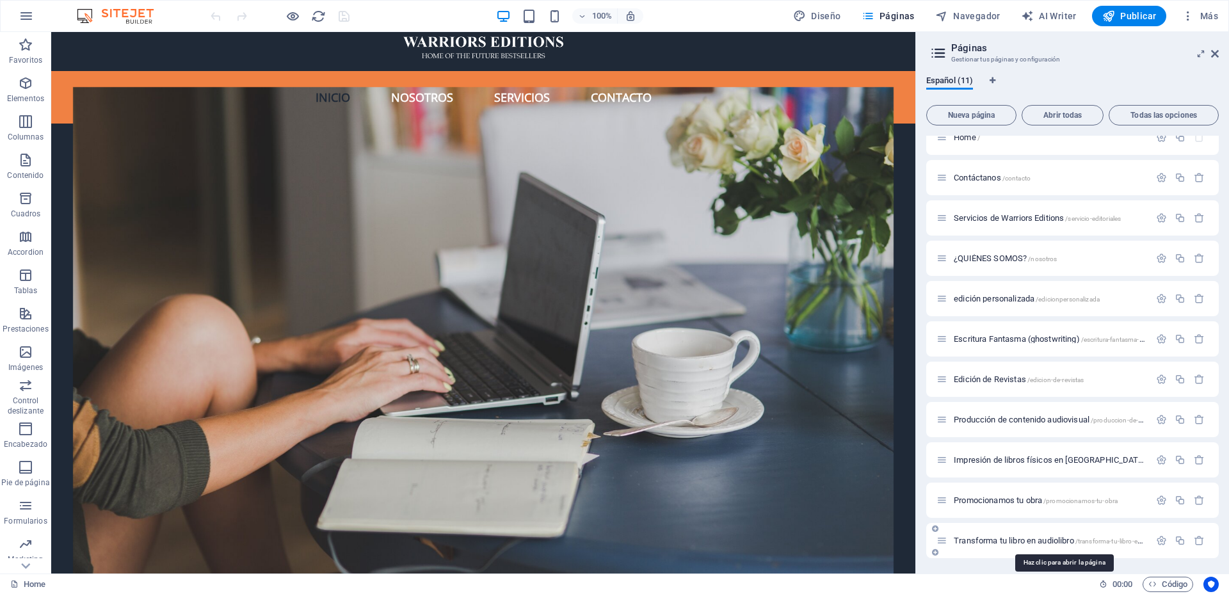
click at [958, 474] on span "Transforma tu libro en audiolibro /transforma-tu-libro-en-audiolibro" at bounding box center [1063, 541] width 218 height 10
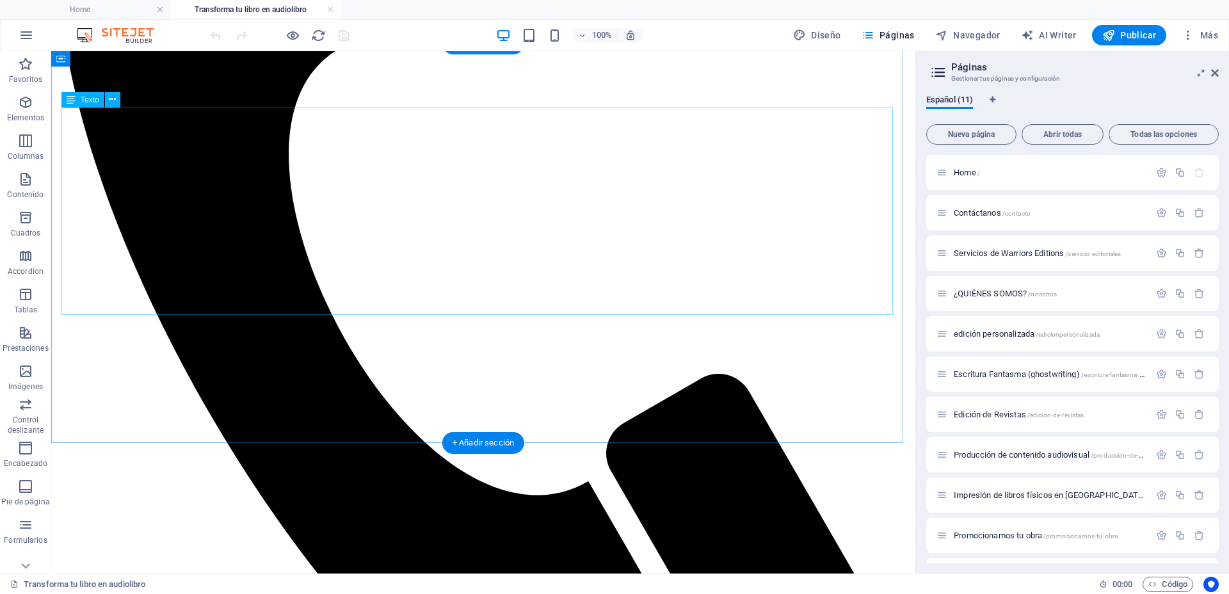
scroll to position [463, 0]
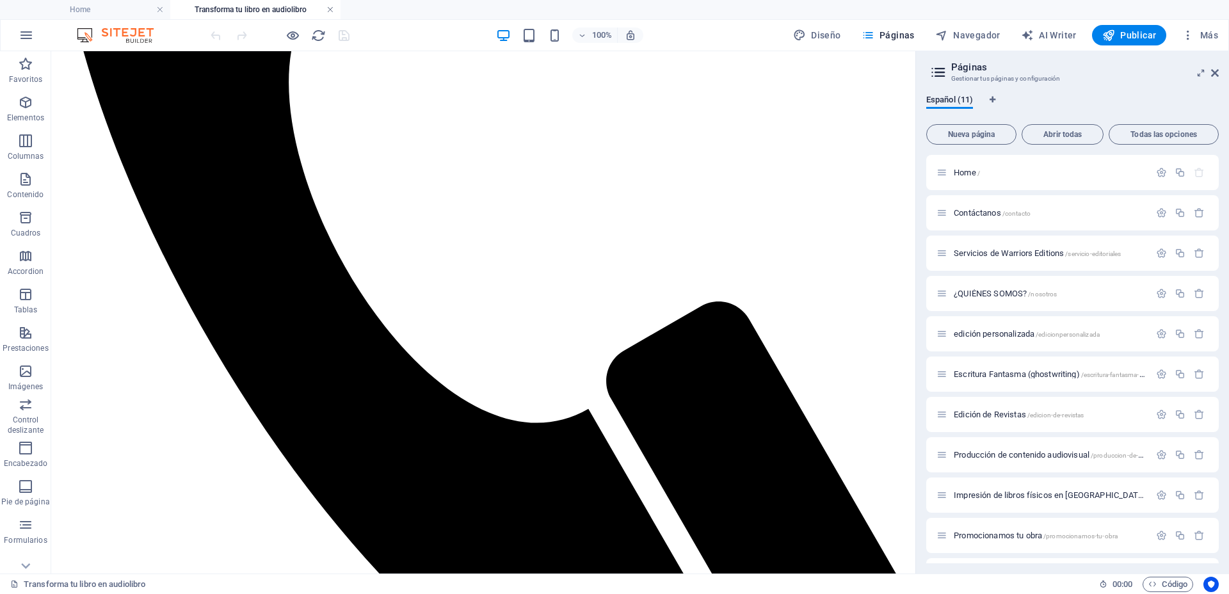
click at [330, 6] on link at bounding box center [330, 10] width 8 height 12
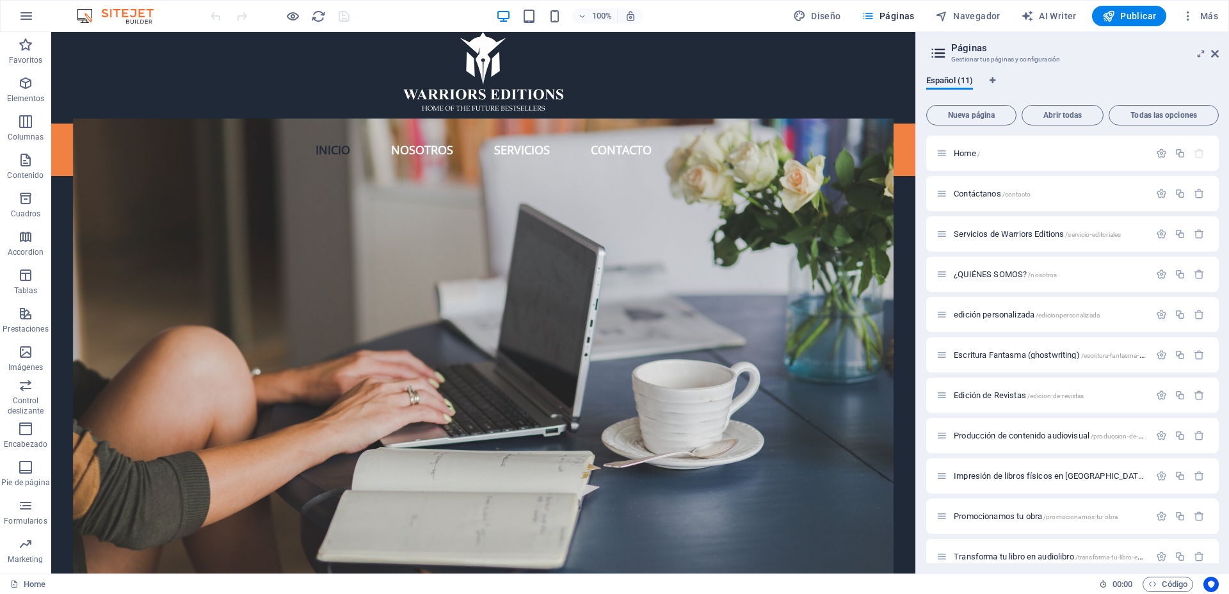
scroll to position [52, 0]
